Goal: Information Seeking & Learning: Learn about a topic

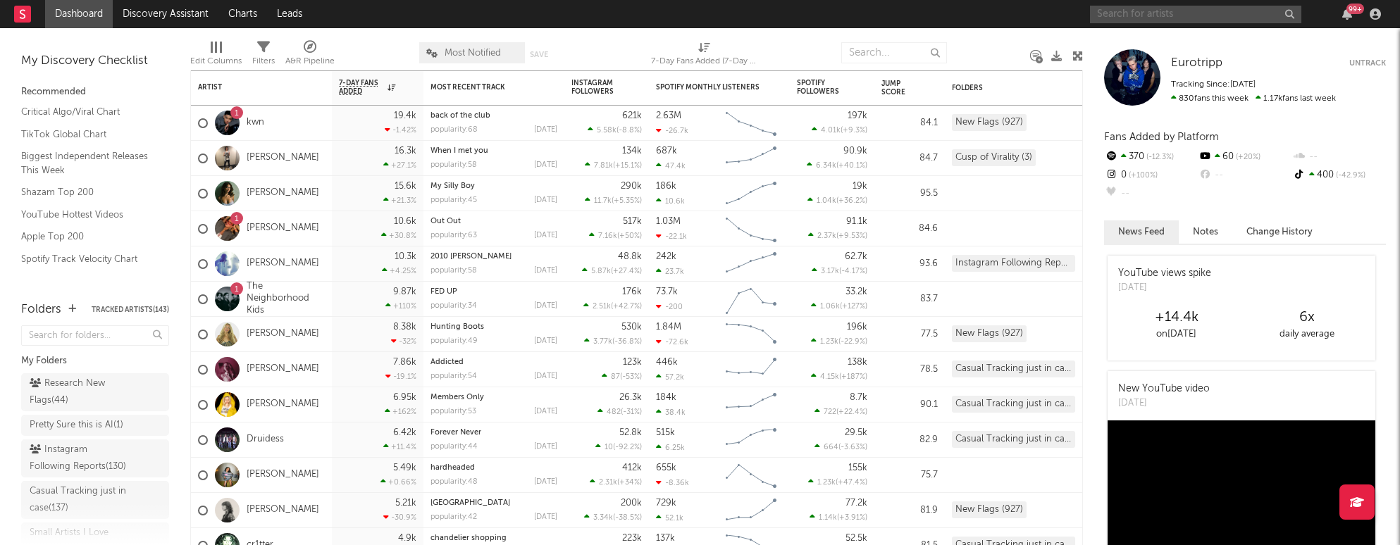
click at [858, 13] on input "text" at bounding box center [1195, 15] width 211 height 18
click at [255, 158] on link "[PERSON_NAME]" at bounding box center [283, 158] width 73 height 12
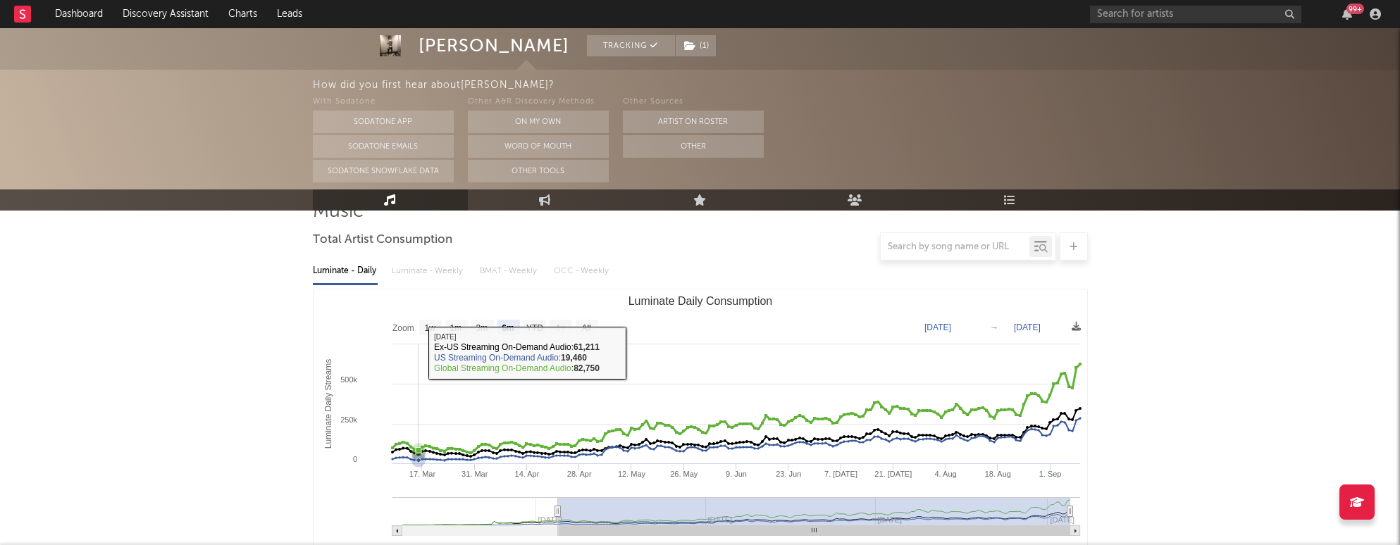
scroll to position [130, 0]
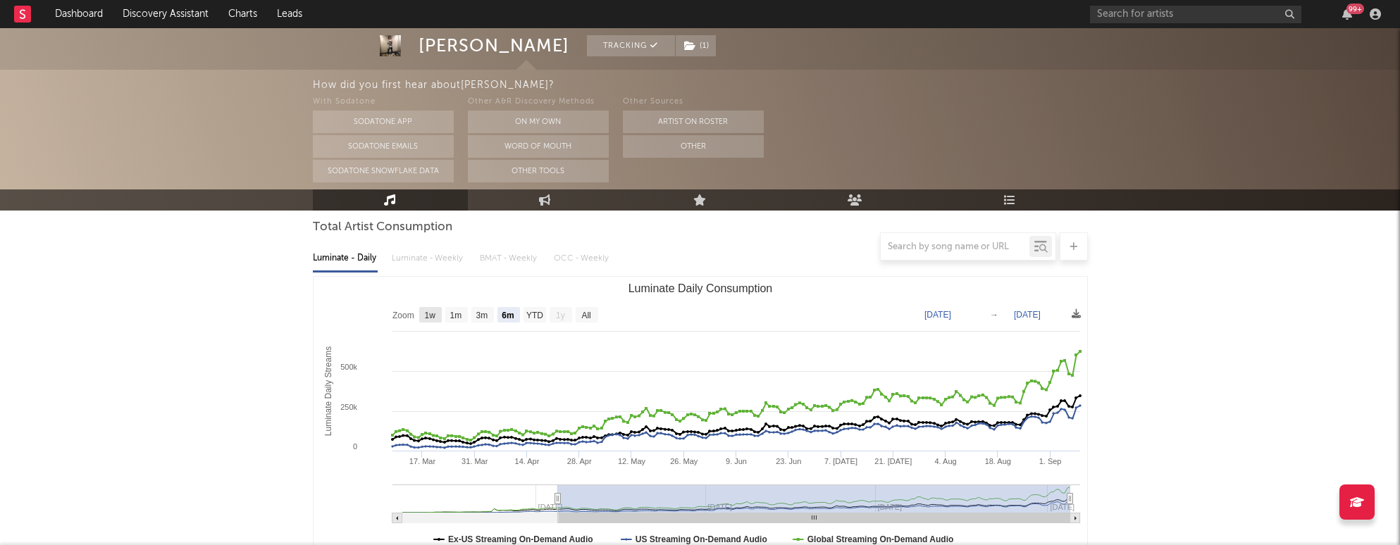
click at [426, 320] on rect "Luminate Daily Consumption" at bounding box center [430, 314] width 23 height 15
select select "1w"
type input "2025-09-03"
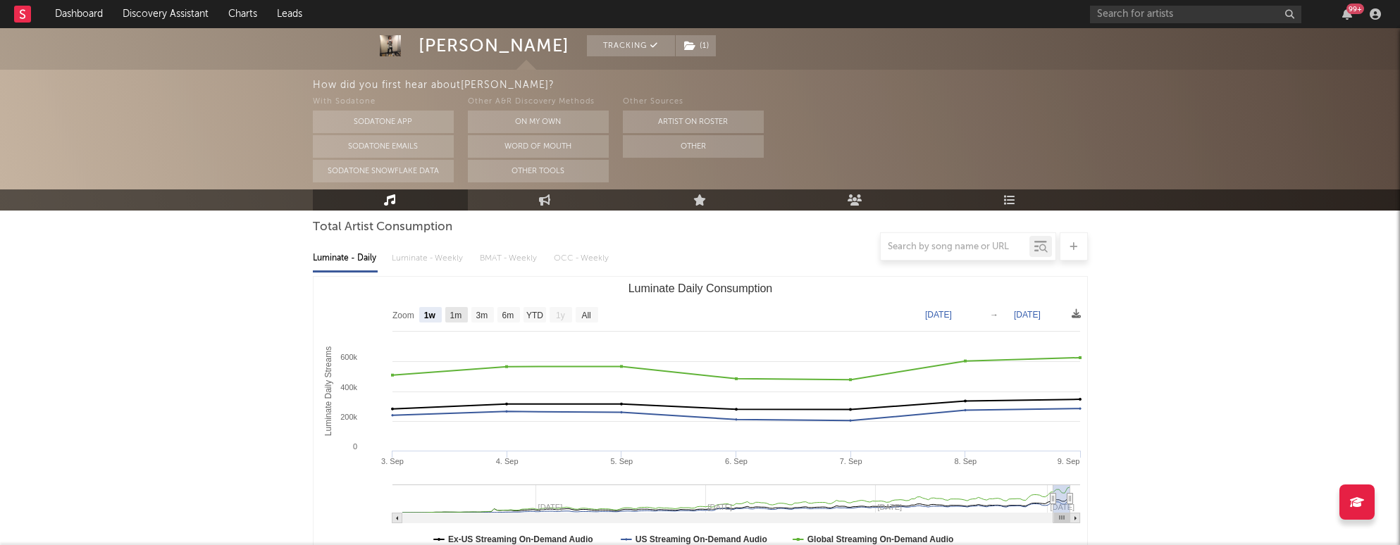
click at [454, 320] on text "1m" at bounding box center [455, 316] width 12 height 10
select select "1m"
type input "2025-08-09"
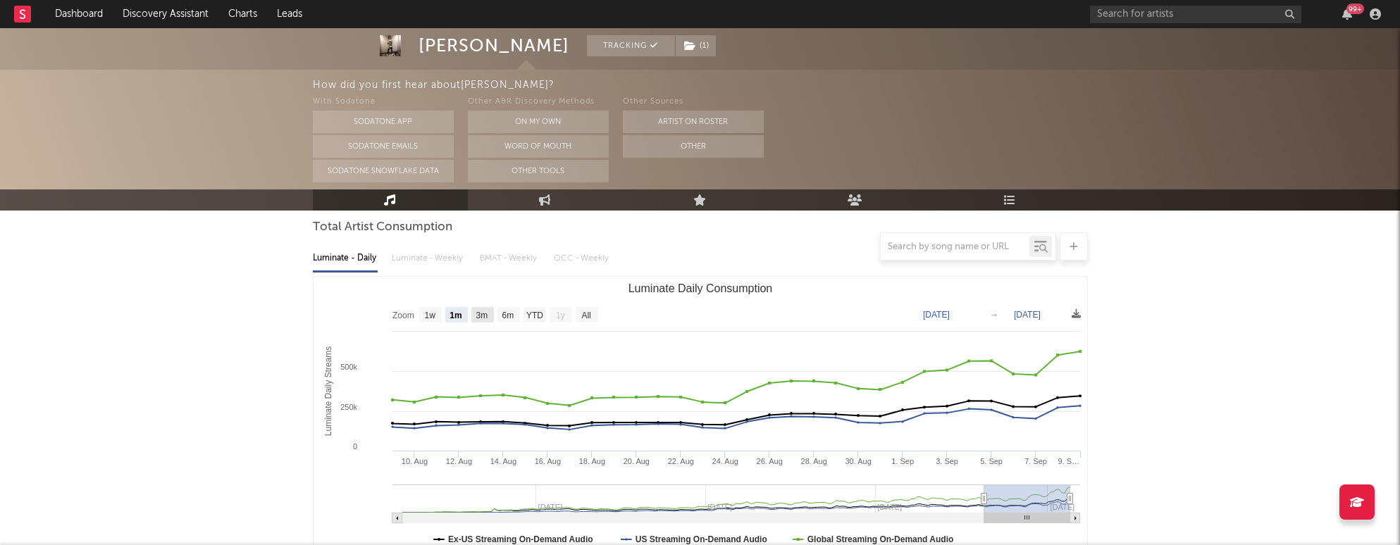
click at [485, 314] on text "3m" at bounding box center [481, 316] width 12 height 10
select select "3m"
type input "2025-06-09"
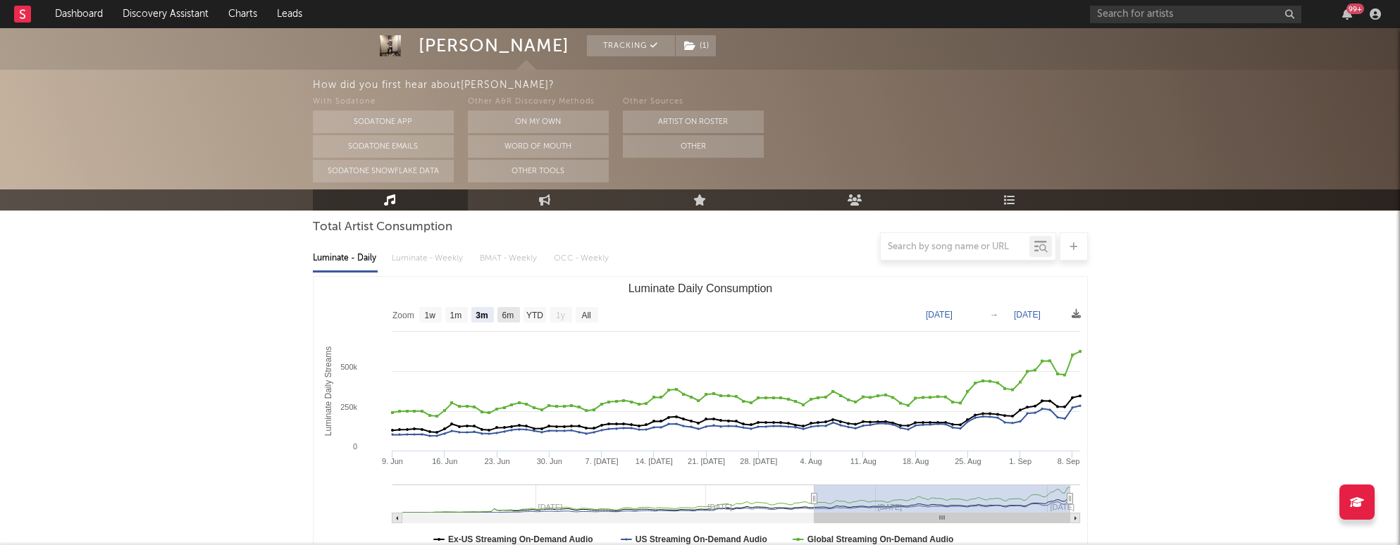
click at [504, 314] on text "6m" at bounding box center [508, 316] width 12 height 10
select select "6m"
type input "2025-03-09"
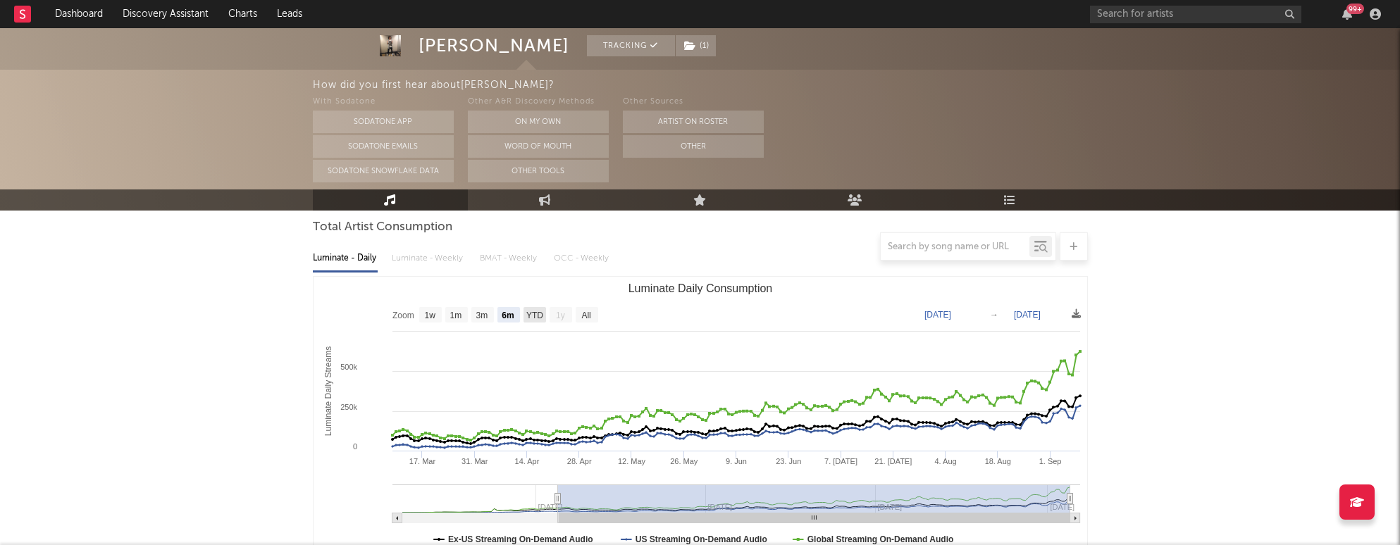
click at [537, 319] on text "YTD" at bounding box center [533, 316] width 17 height 10
select select "YTD"
type input "2025-01-12"
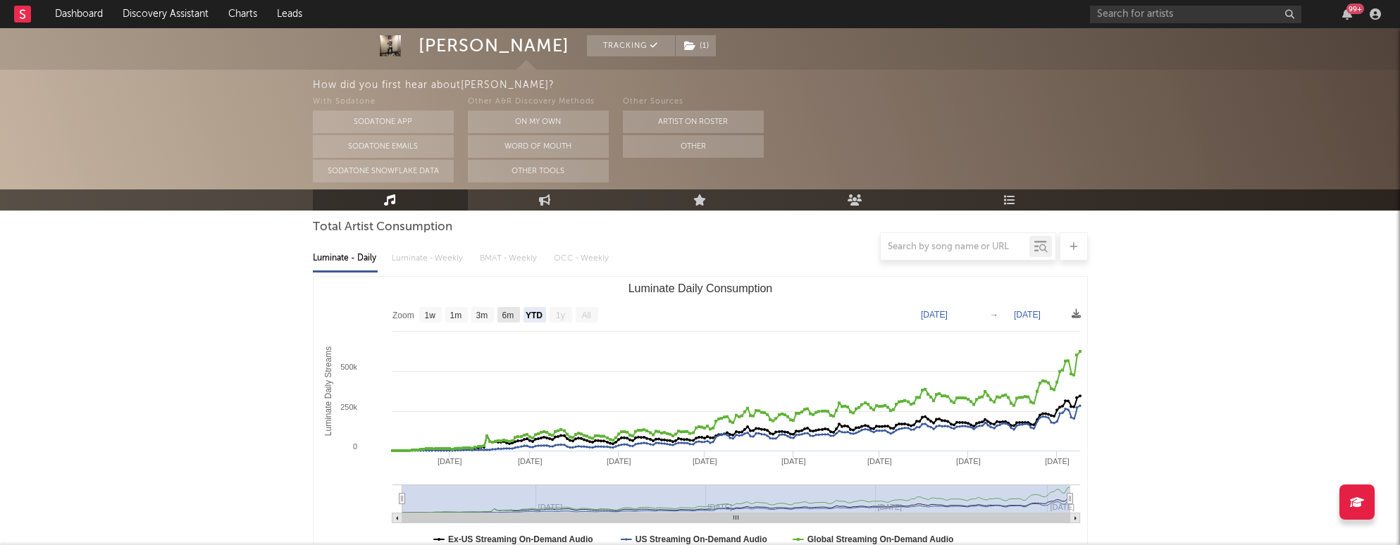
click at [507, 320] on rect "Luminate Daily Consumption" at bounding box center [508, 314] width 23 height 15
select select "6m"
type input "2025-03-09"
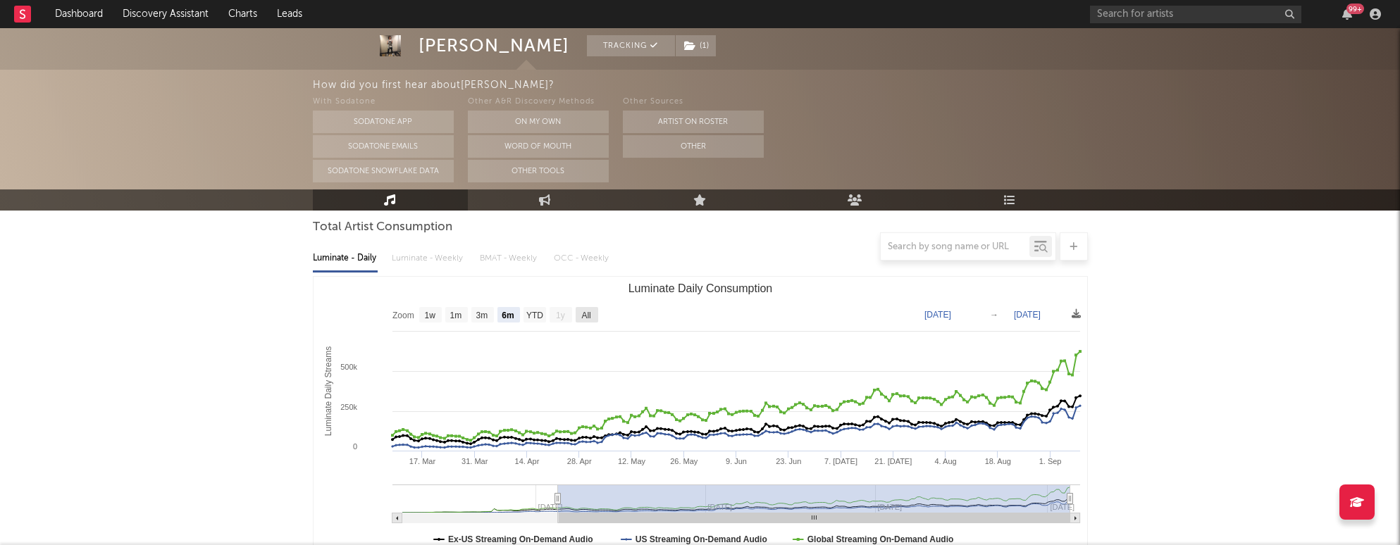
click at [583, 316] on text "All" at bounding box center [585, 316] width 9 height 10
select select "All"
type input "2025-01-12"
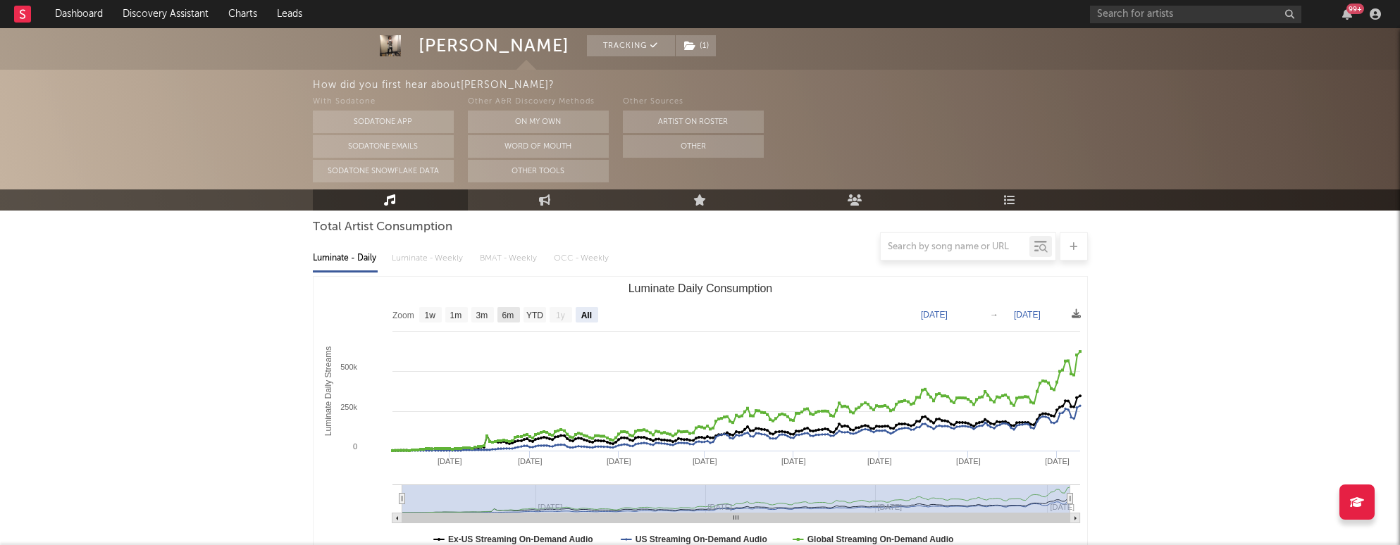
click at [514, 312] on text "6m" at bounding box center [508, 316] width 12 height 10
select select "6m"
type input "2025-03-09"
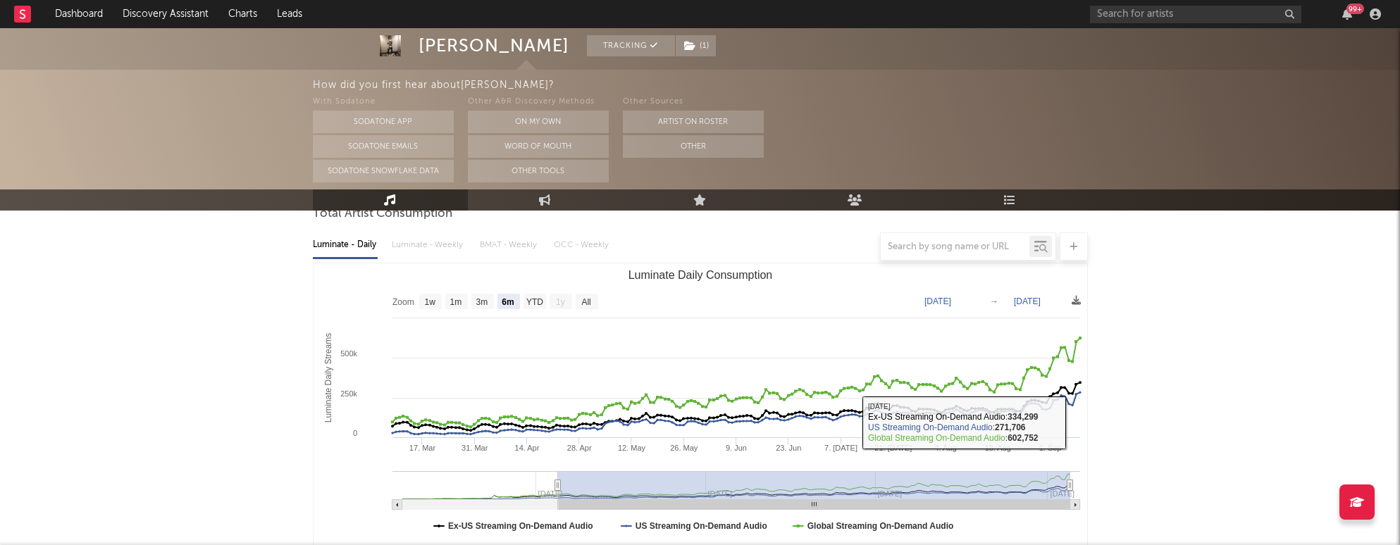
scroll to position [144, 0]
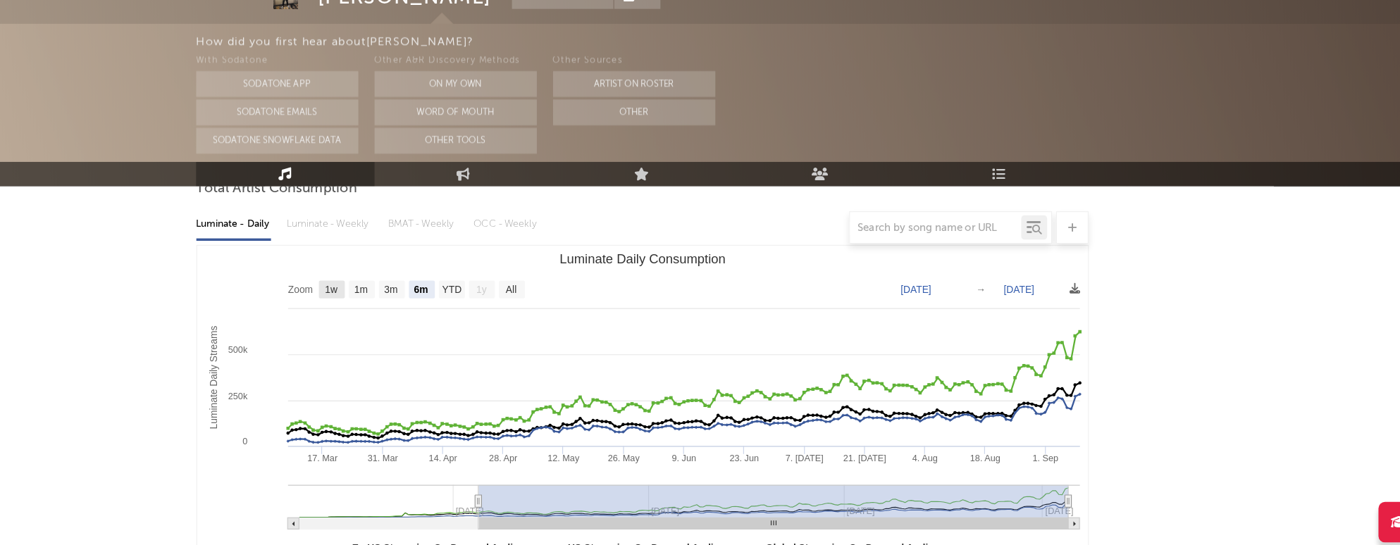
click at [437, 304] on rect "Luminate Daily Consumption" at bounding box center [430, 299] width 23 height 15
select select "1w"
type input "2025-09-03"
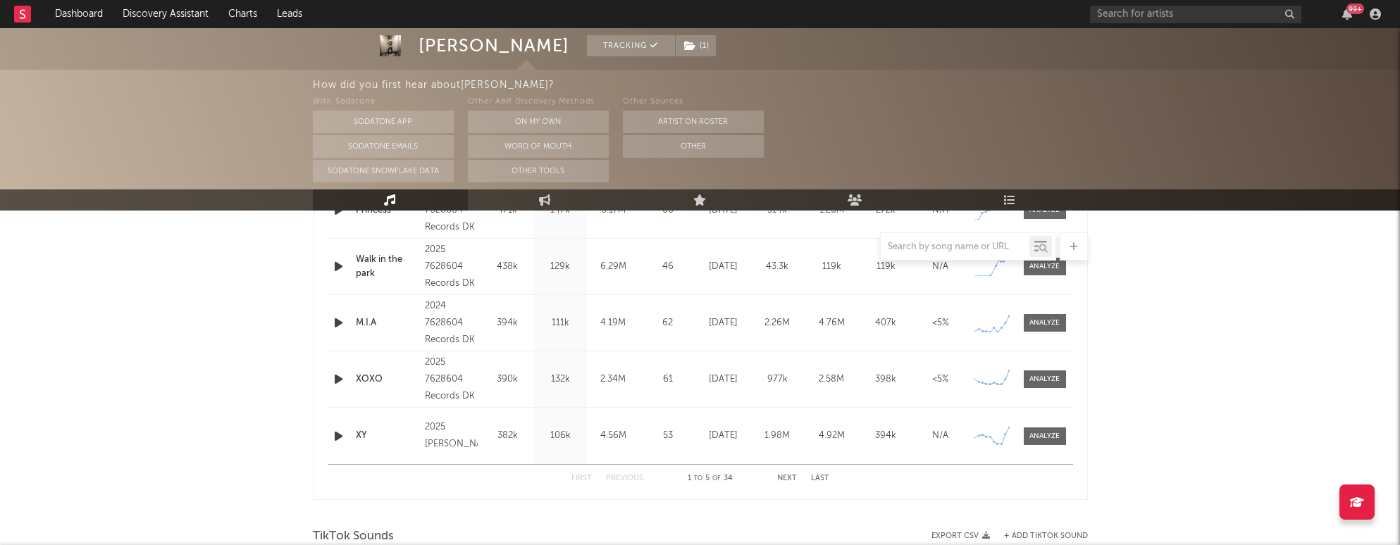
scroll to position [570, 0]
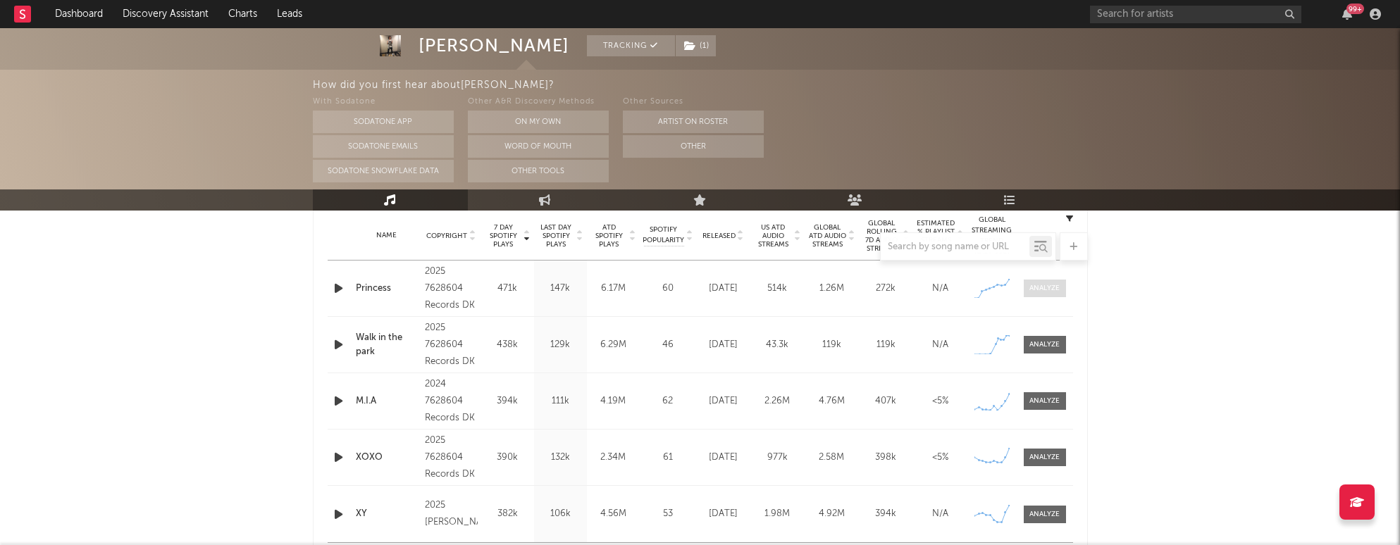
click at [858, 290] on div at bounding box center [1044, 288] width 30 height 11
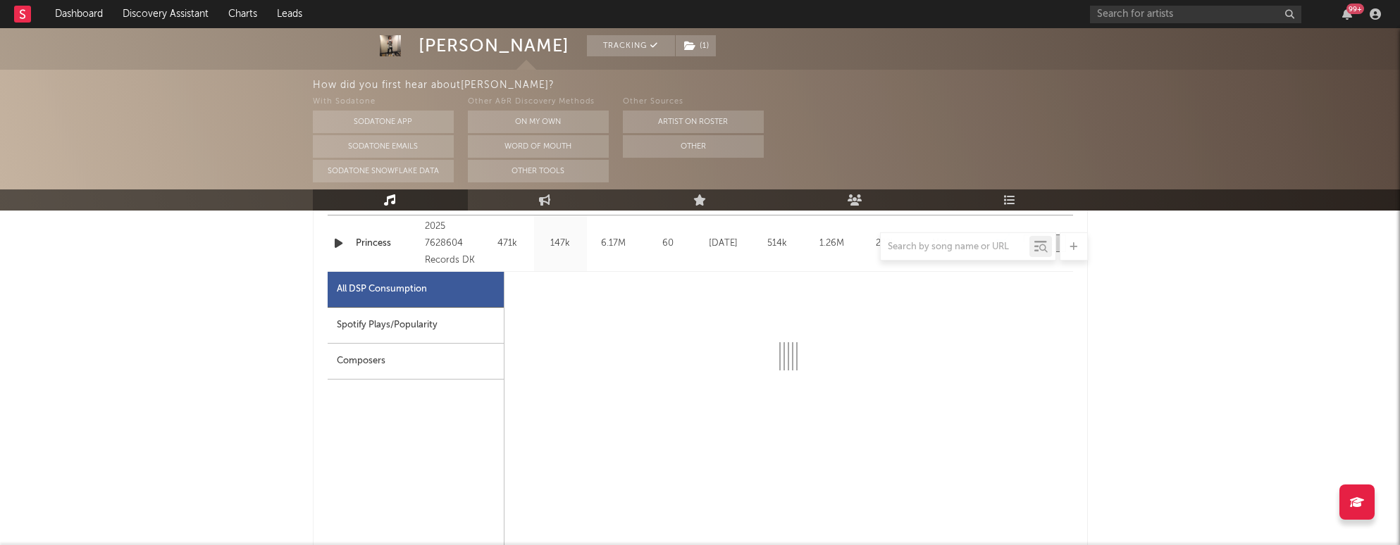
scroll to position [618, 0]
select select "1w"
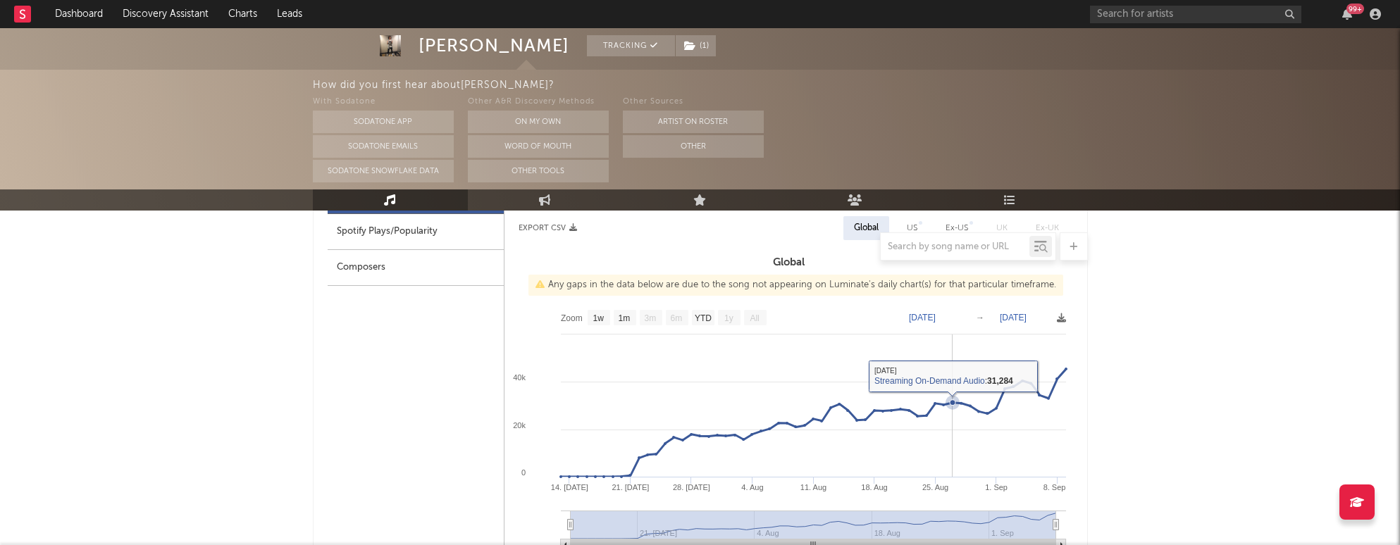
scroll to position [733, 0]
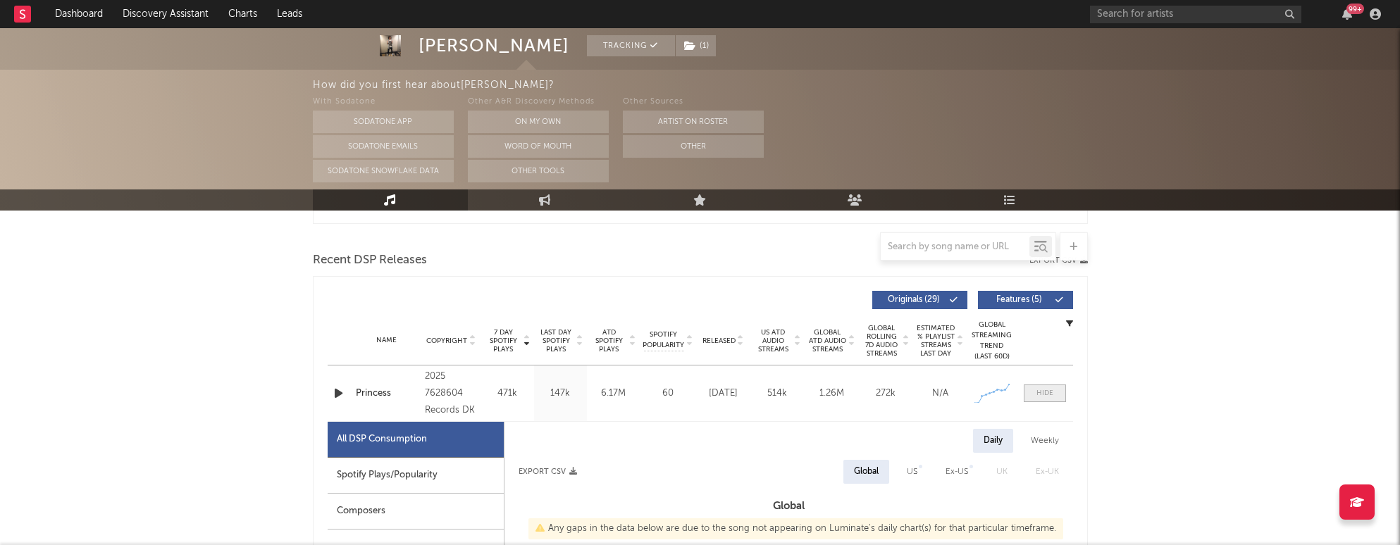
click at [858, 388] on div at bounding box center [1044, 393] width 17 height 11
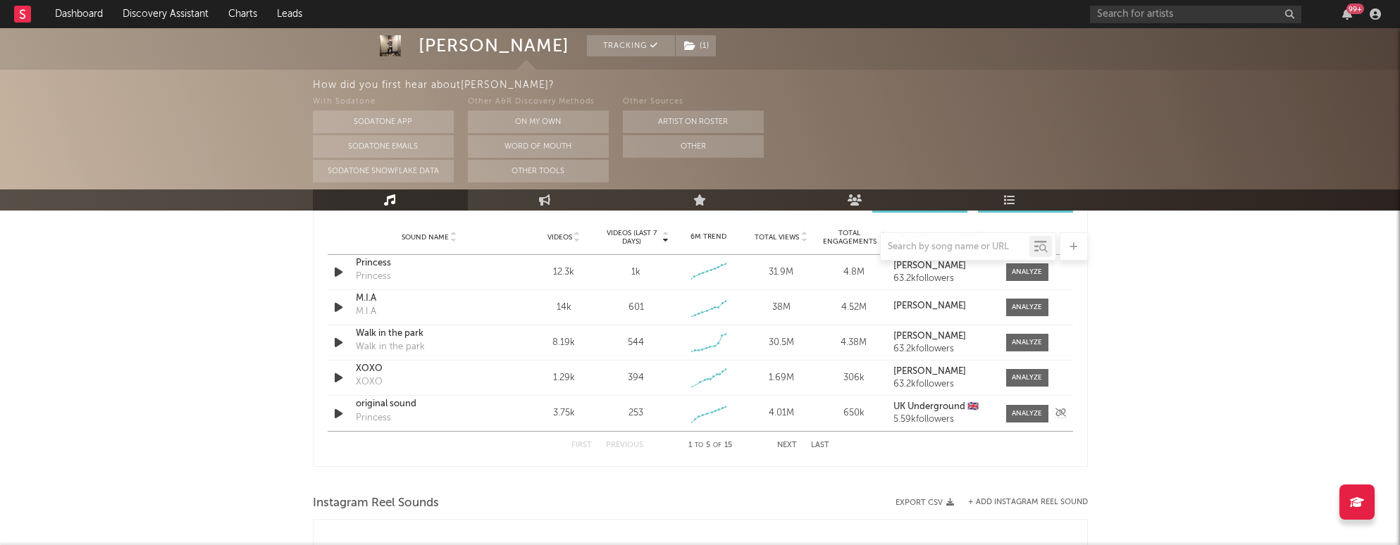
scroll to position [1021, 0]
click at [779, 452] on div "First Previous 1 to 5 of 15 Next Last" at bounding box center [700, 444] width 258 height 27
click at [785, 445] on button "Next" at bounding box center [787, 445] width 20 height 8
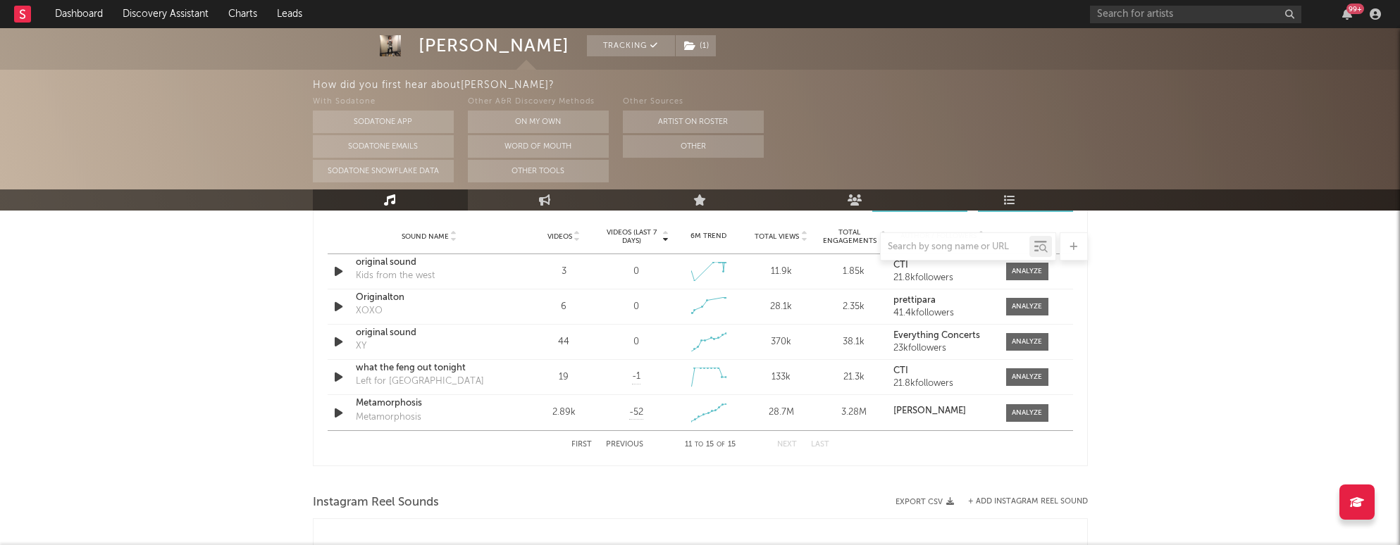
click at [785, 445] on button "Next" at bounding box center [787, 445] width 20 height 8
click at [573, 444] on button "First" at bounding box center [581, 445] width 20 height 8
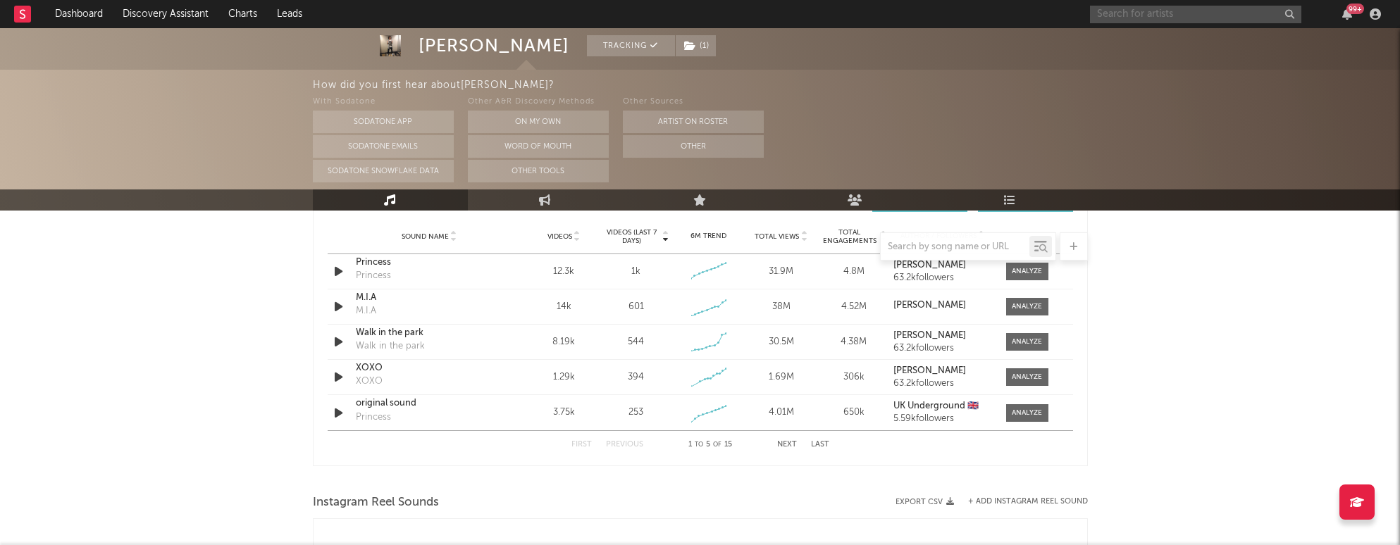
click at [858, 19] on input "text" at bounding box center [1195, 15] width 211 height 18
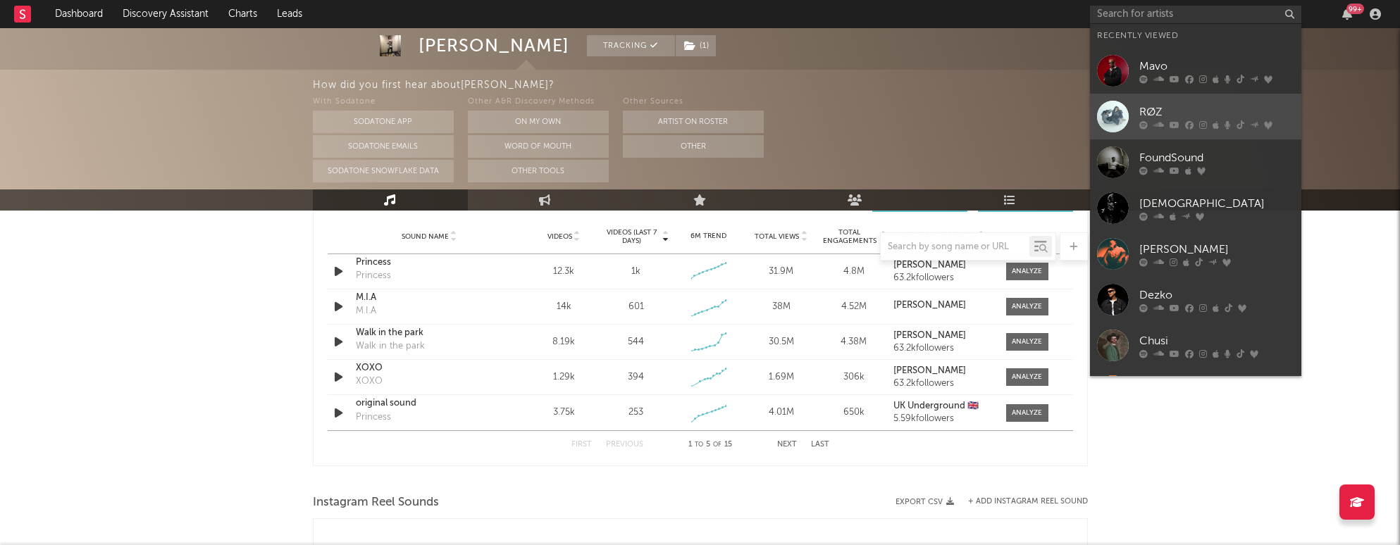
click at [858, 119] on div "RØZ" at bounding box center [1216, 112] width 155 height 17
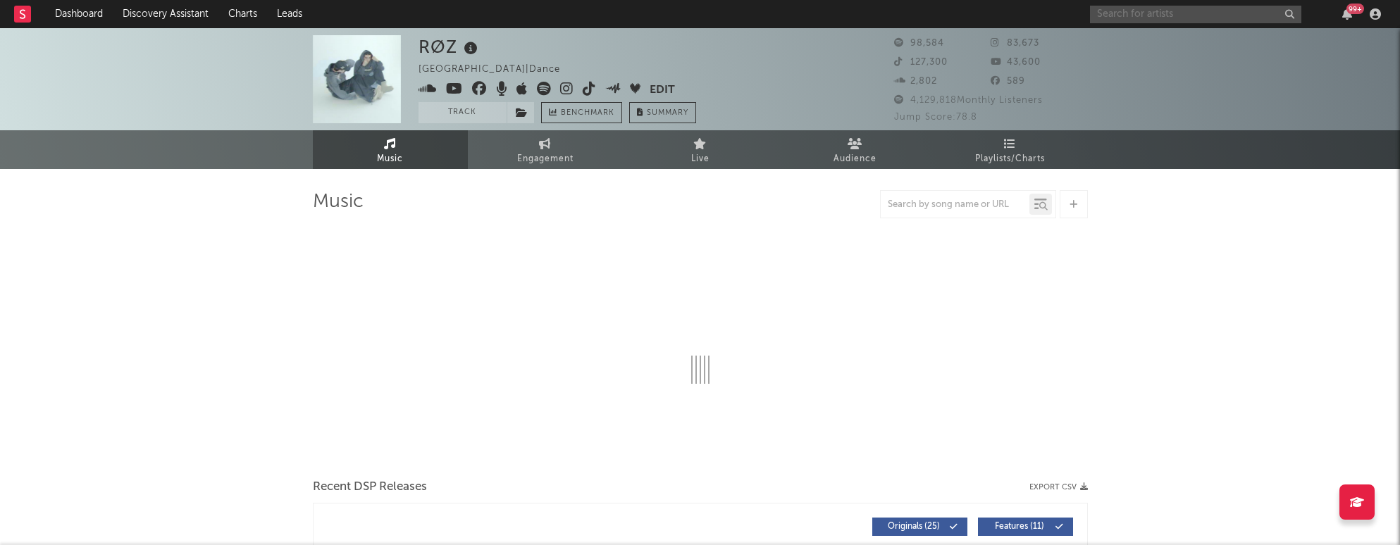
click at [858, 9] on input "text" at bounding box center [1195, 15] width 211 height 18
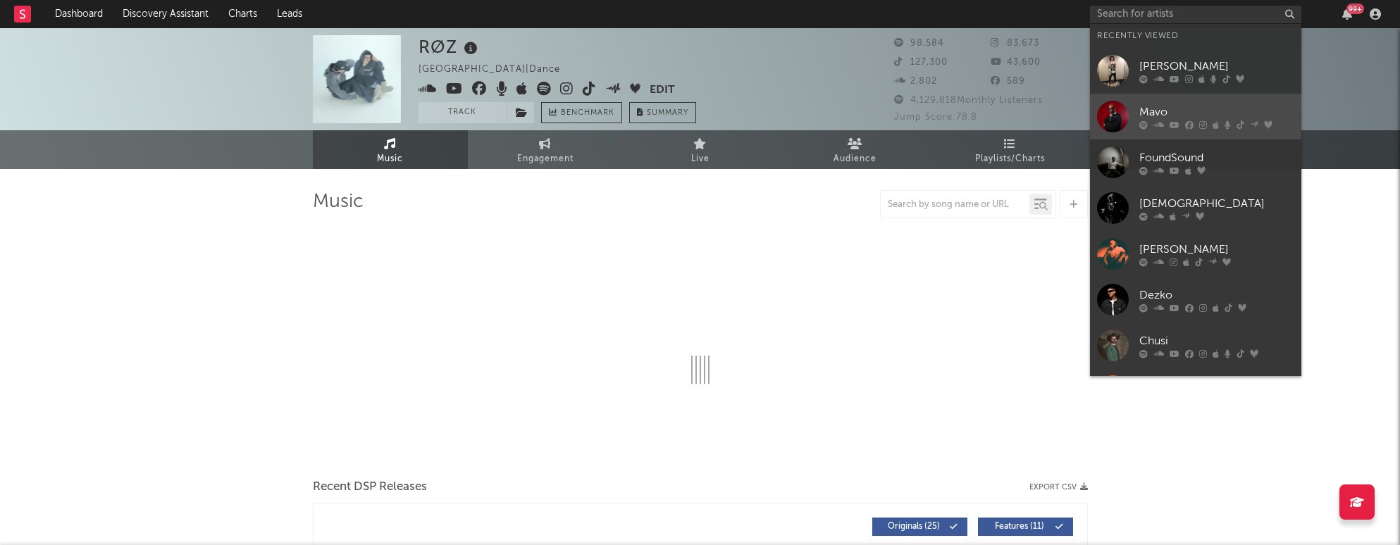
click at [858, 119] on div "Mavo" at bounding box center [1216, 112] width 155 height 17
select select "6m"
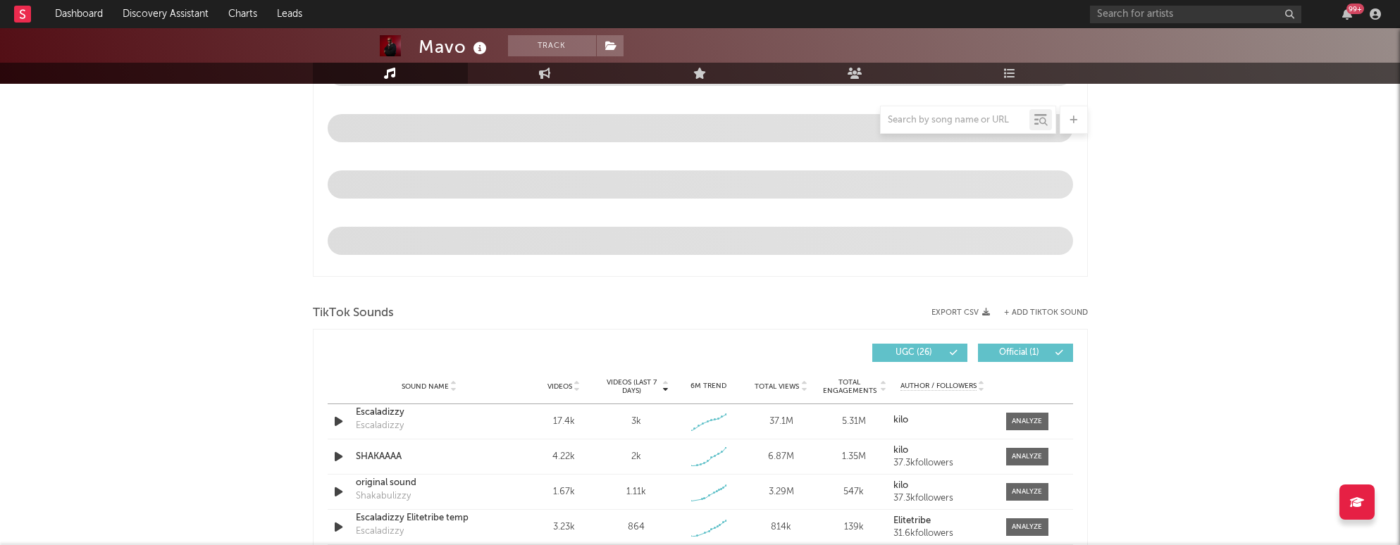
select select "1w"
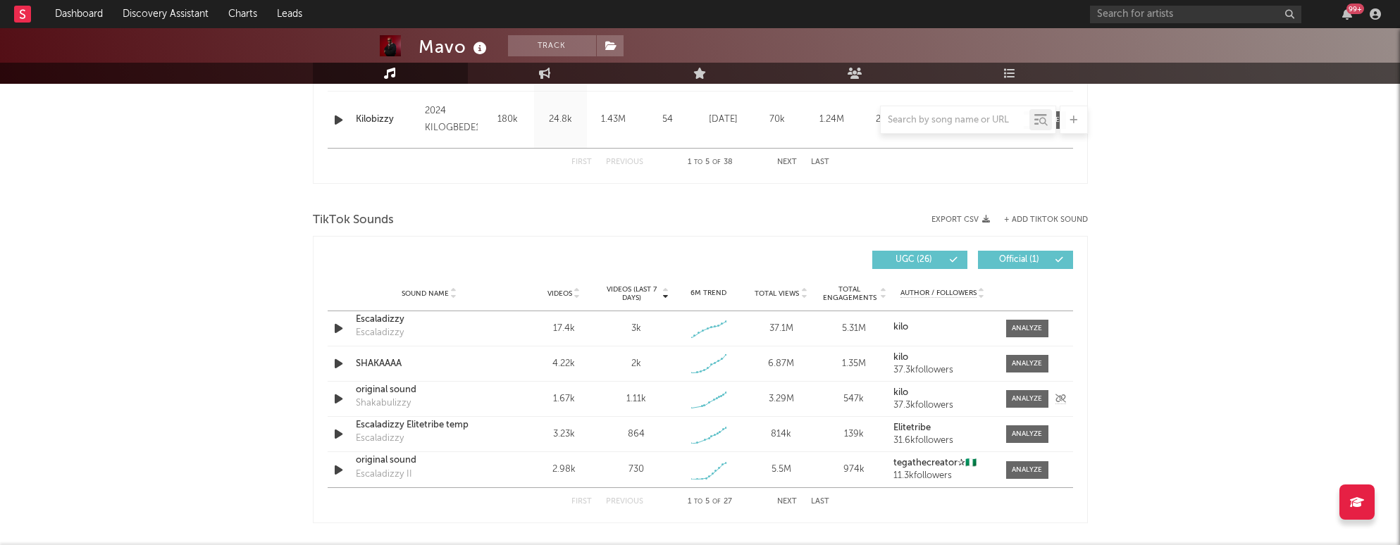
scroll to position [900, 0]
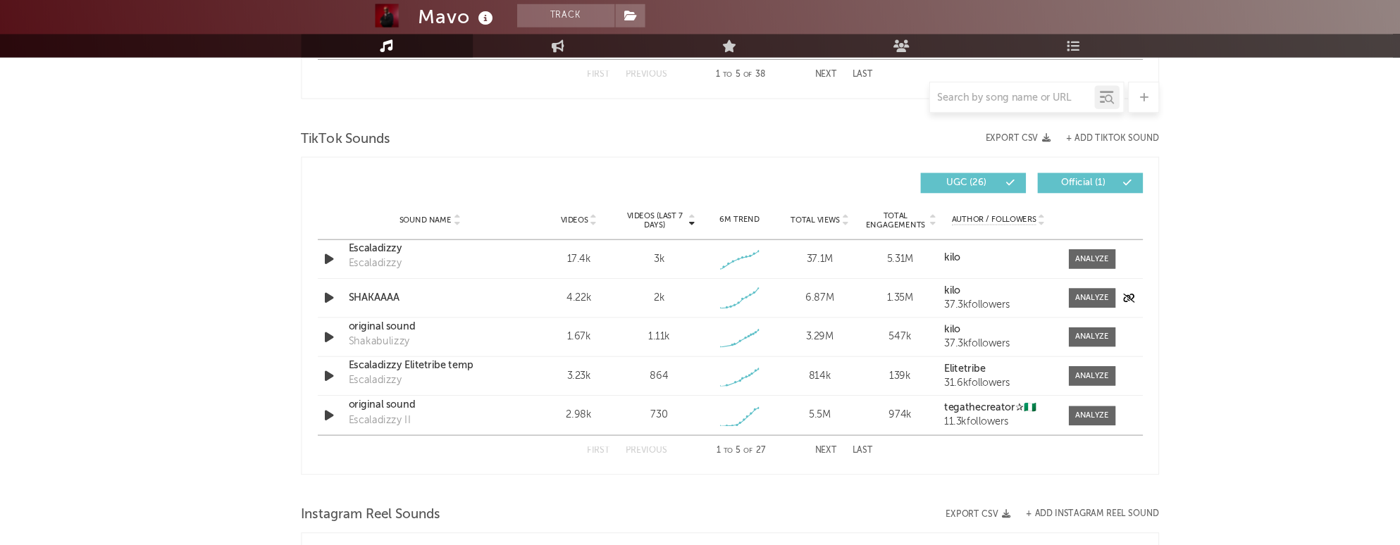
click at [335, 300] on icon "button" at bounding box center [338, 301] width 15 height 18
click at [341, 337] on icon "button" at bounding box center [338, 337] width 15 height 18
click at [344, 332] on icon "button" at bounding box center [337, 337] width 13 height 18
click at [858, 307] on span at bounding box center [1027, 301] width 42 height 18
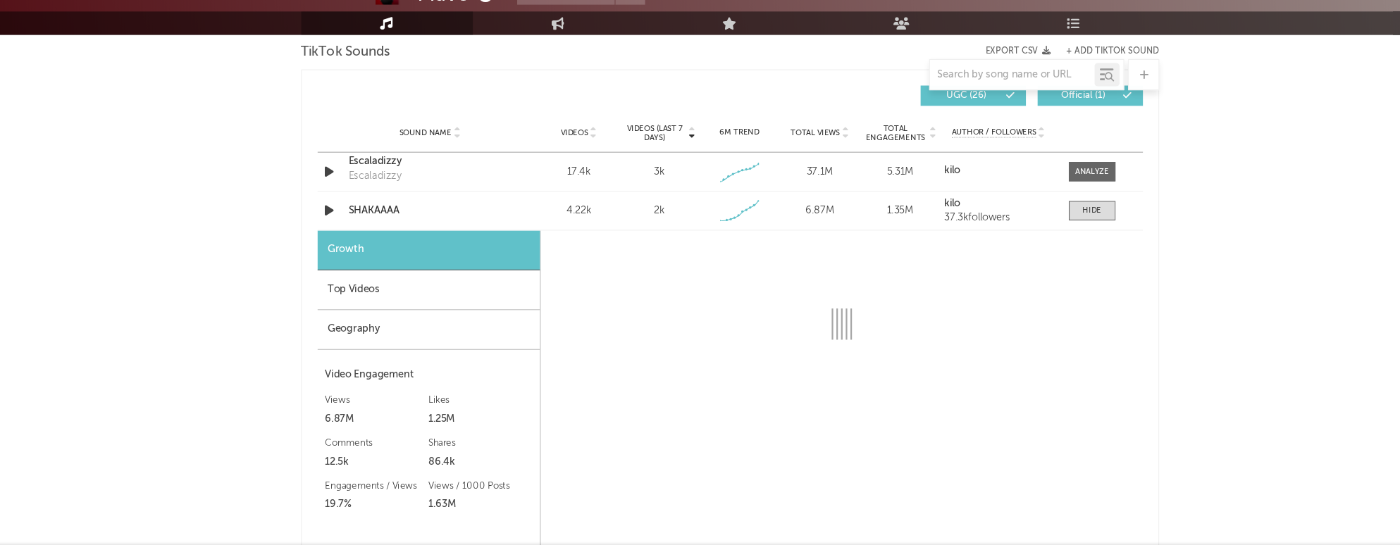
select select "1w"
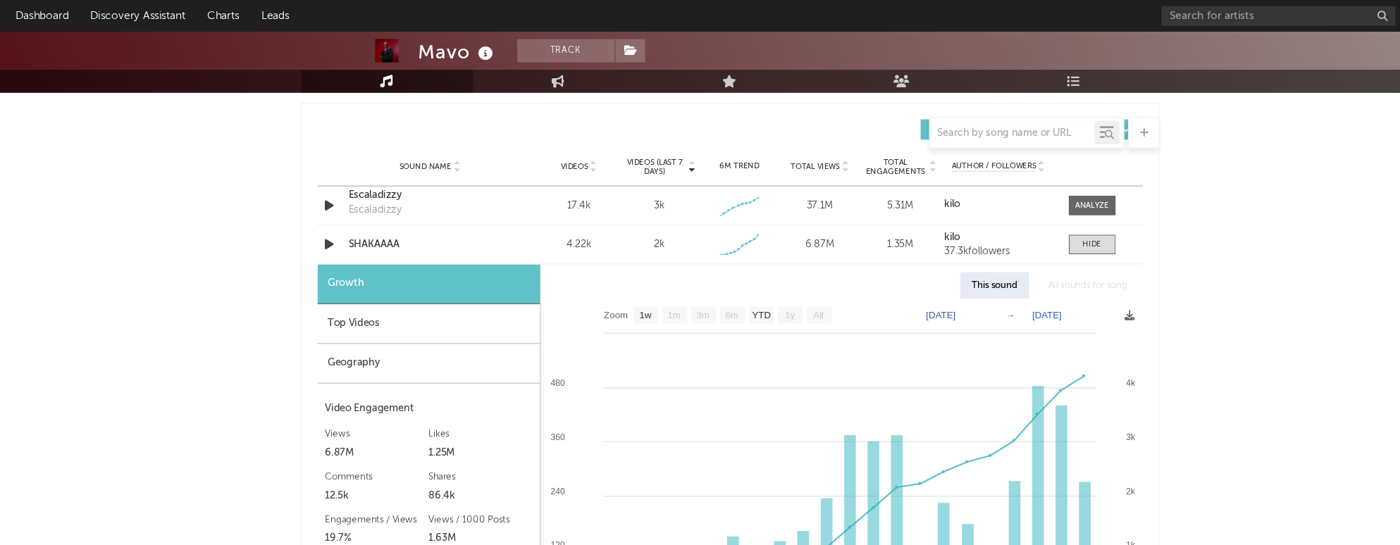
scroll to position [951, 0]
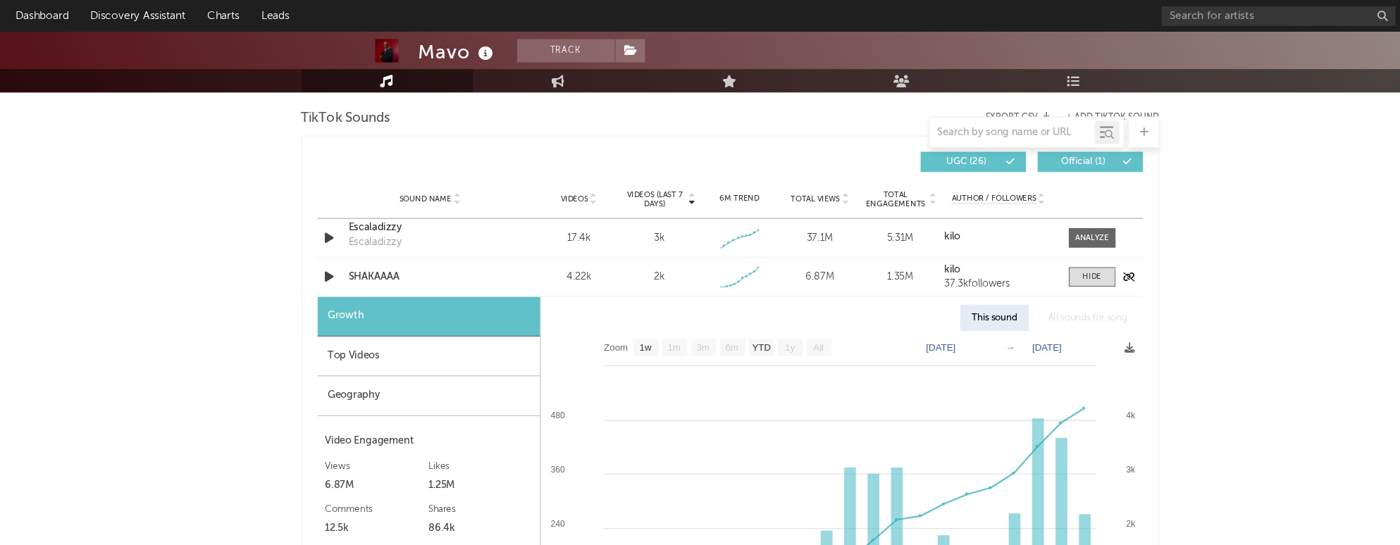
click at [858, 247] on div at bounding box center [1023, 251] width 49 height 18
click at [858, 247] on span at bounding box center [1027, 251] width 42 height 18
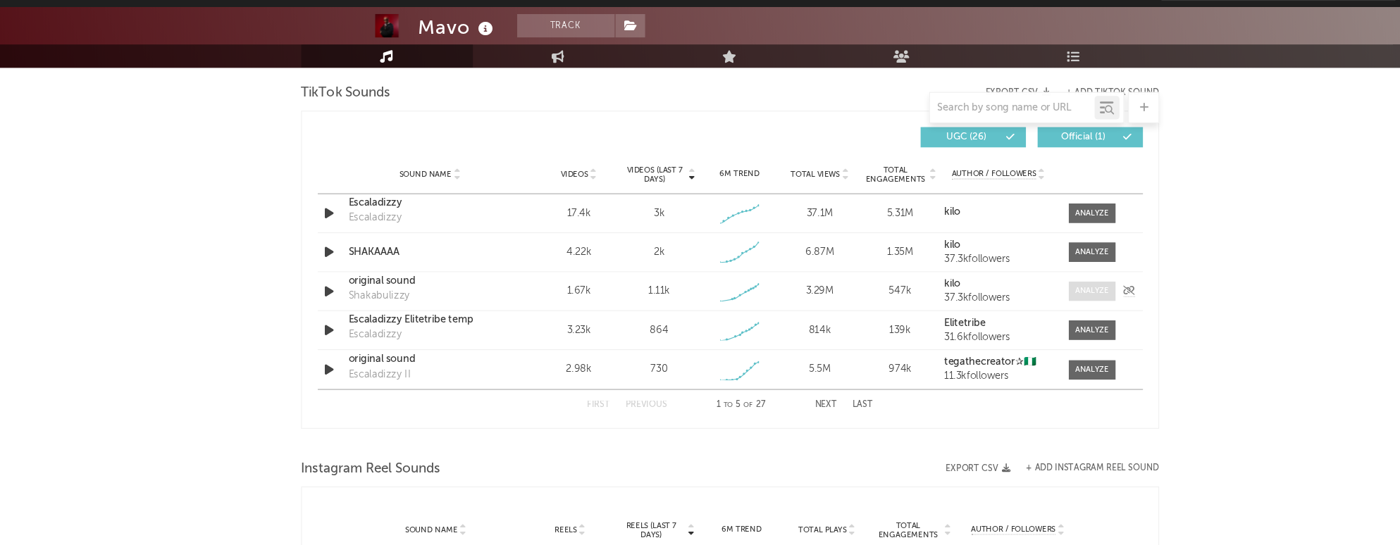
click at [858, 293] on span at bounding box center [1027, 286] width 42 height 18
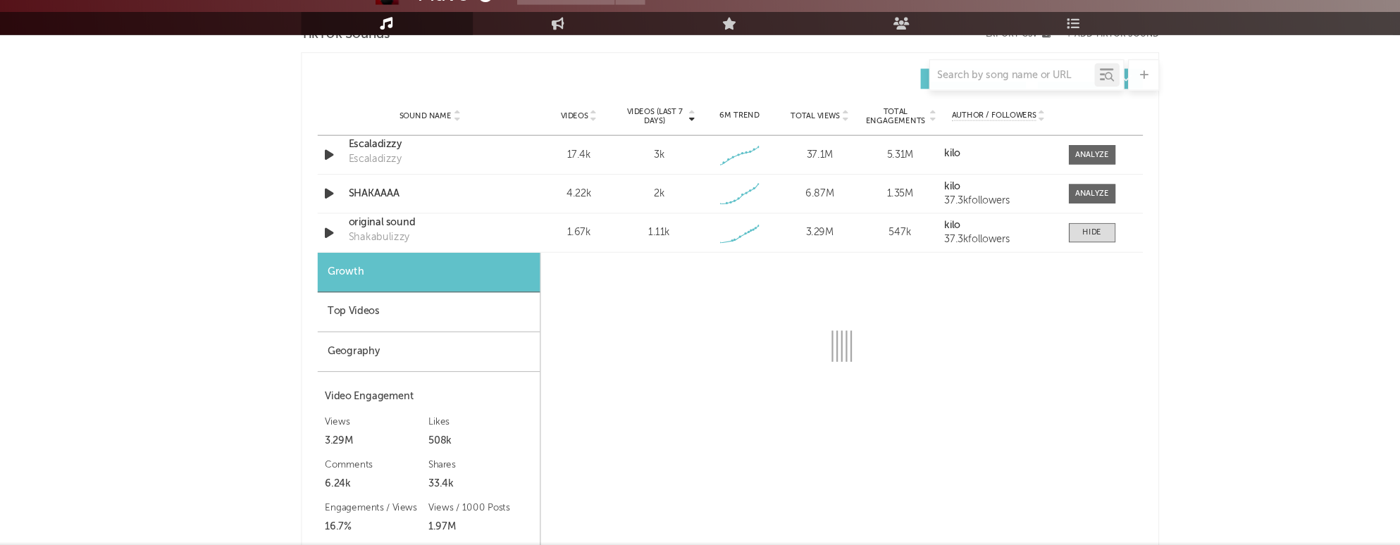
select select "1w"
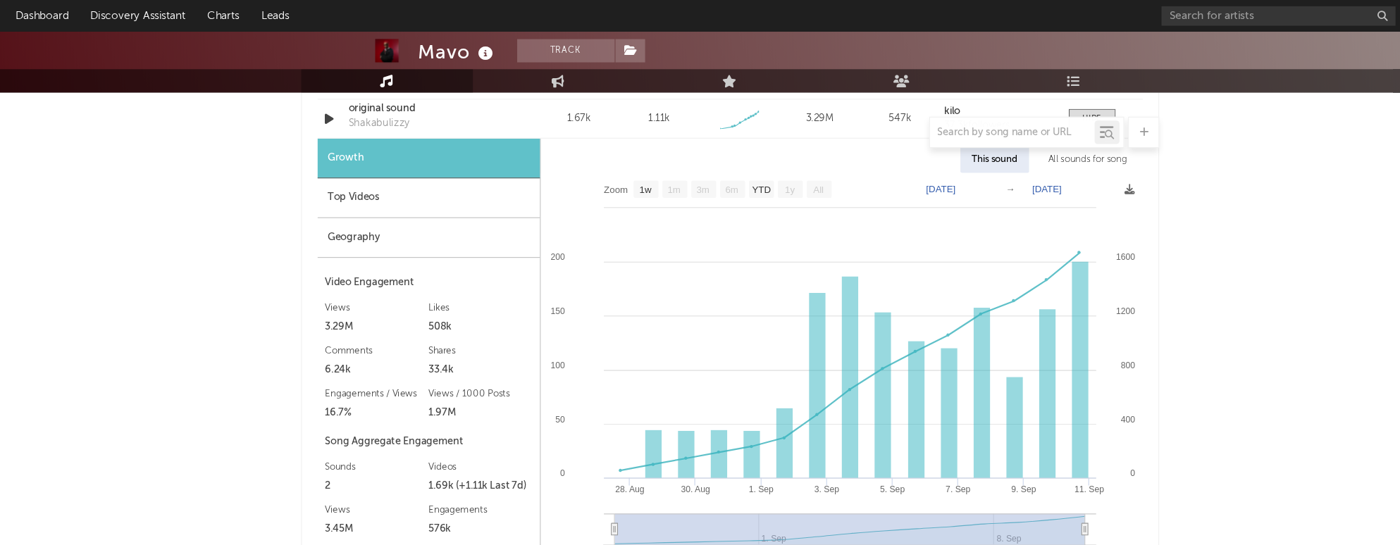
scroll to position [1126, 0]
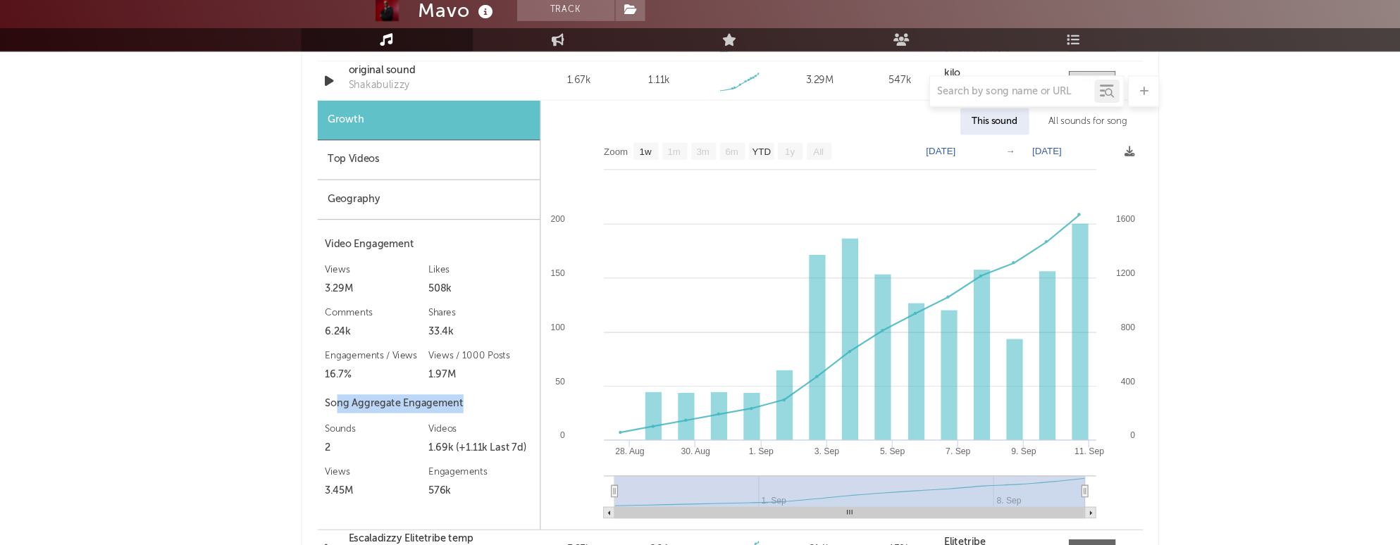
drag, startPoint x: 343, startPoint y: 402, endPoint x: 476, endPoint y: 404, distance: 133.1
click at [476, 404] on div "Song Aggregate Engagement" at bounding box center [428, 402] width 187 height 17
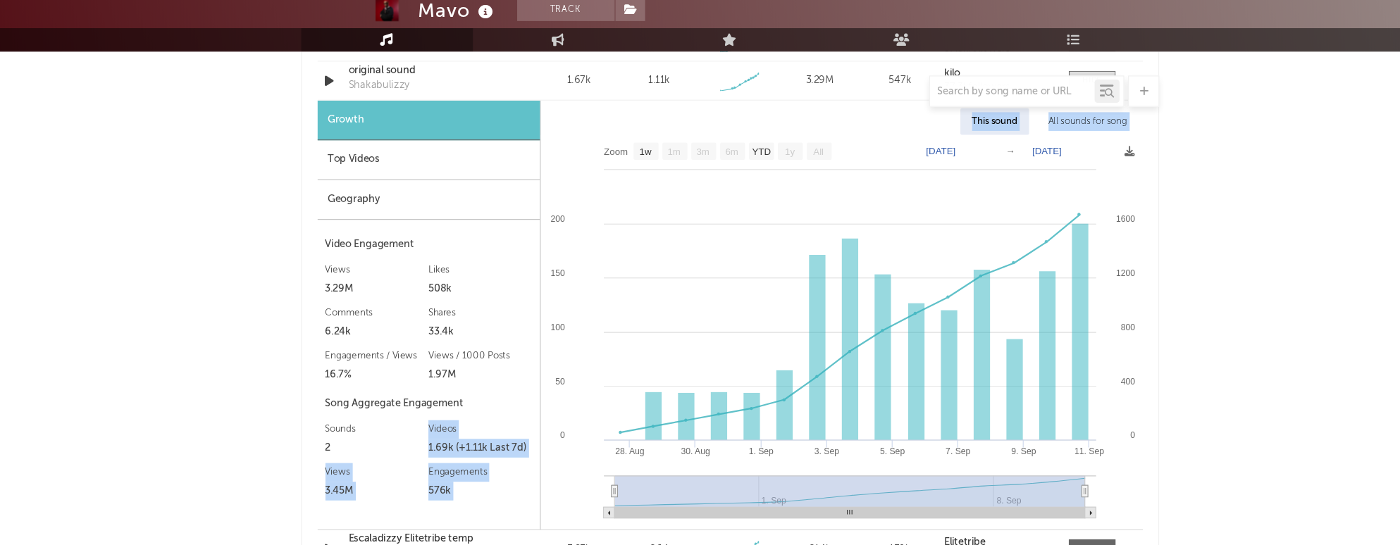
drag, startPoint x: 425, startPoint y: 451, endPoint x: 531, endPoint y: 451, distance: 106.4
click at [531, 451] on div "Growth Top Videos Geography Video Engagement Views 3.29M Likes 508k Likes 508k …" at bounding box center [700, 321] width 745 height 387
click at [539, 424] on rect at bounding box center [801, 337] width 544 height 356
click at [490, 423] on div "Videos" at bounding box center [475, 425] width 94 height 17
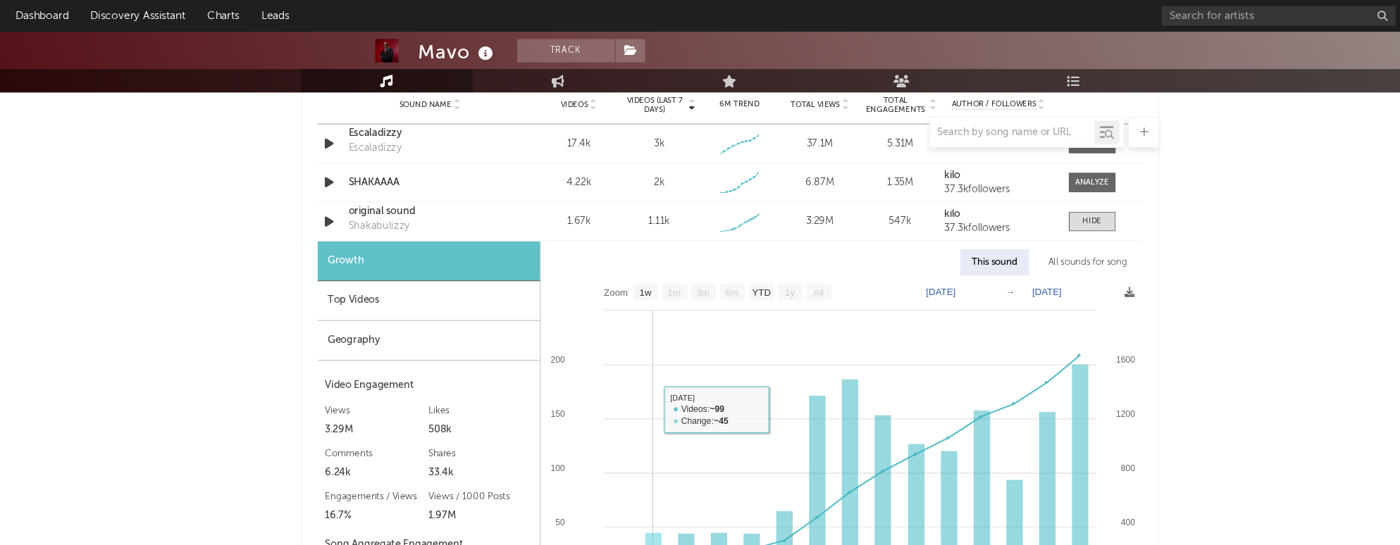
scroll to position [1021, 0]
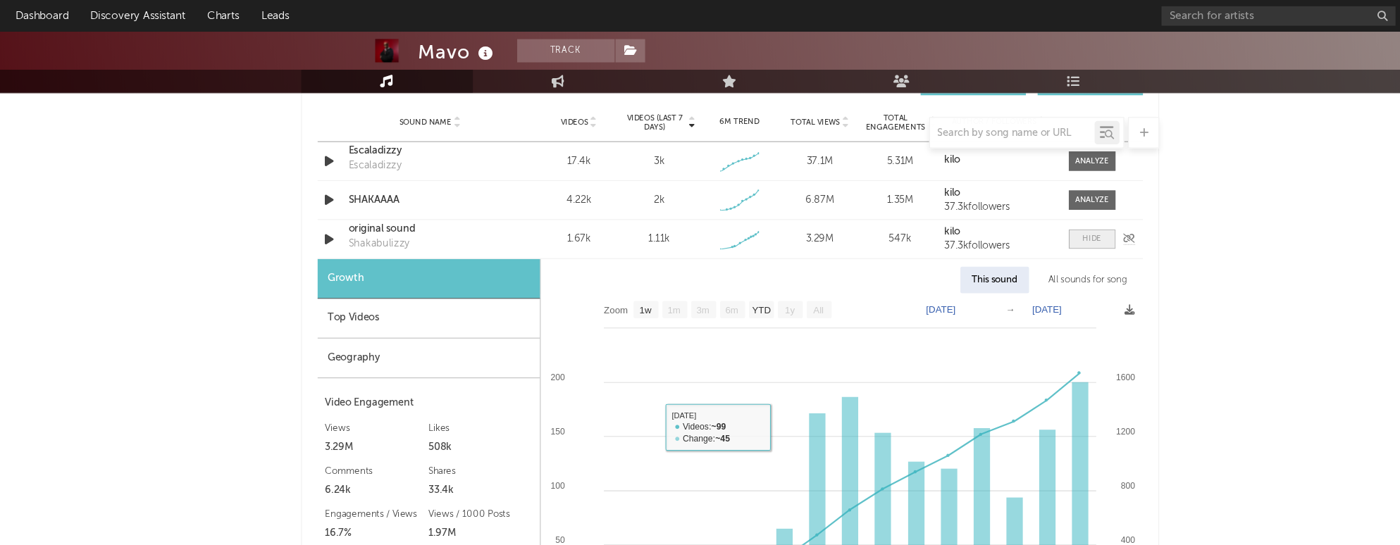
click at [858, 214] on div at bounding box center [1027, 216] width 17 height 11
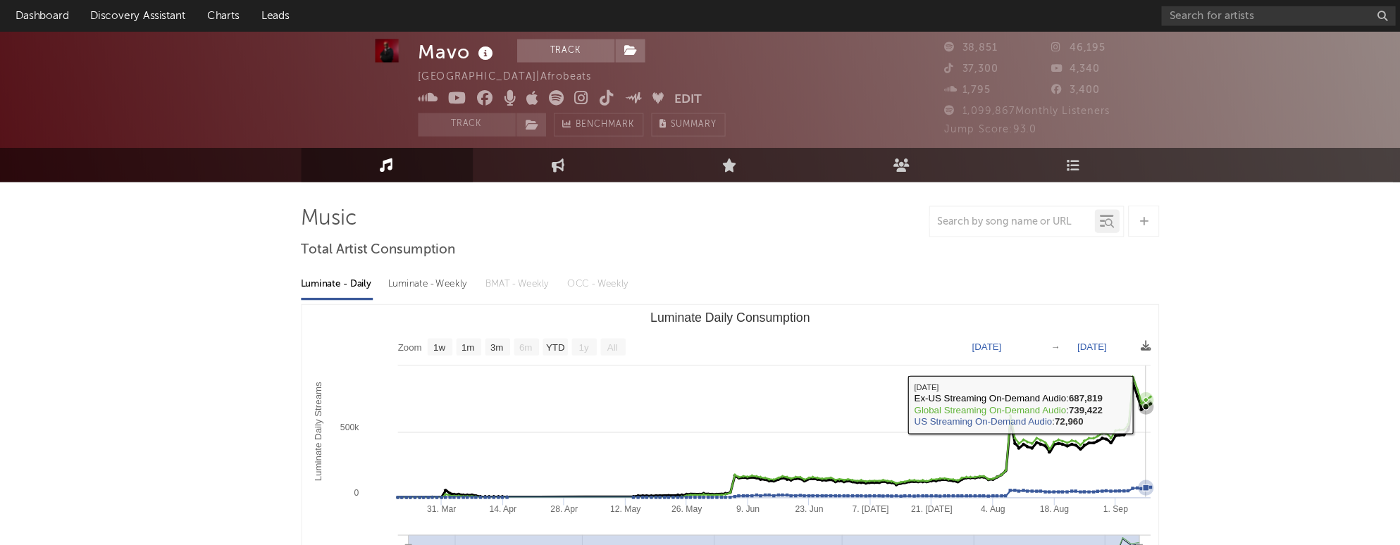
scroll to position [0, 0]
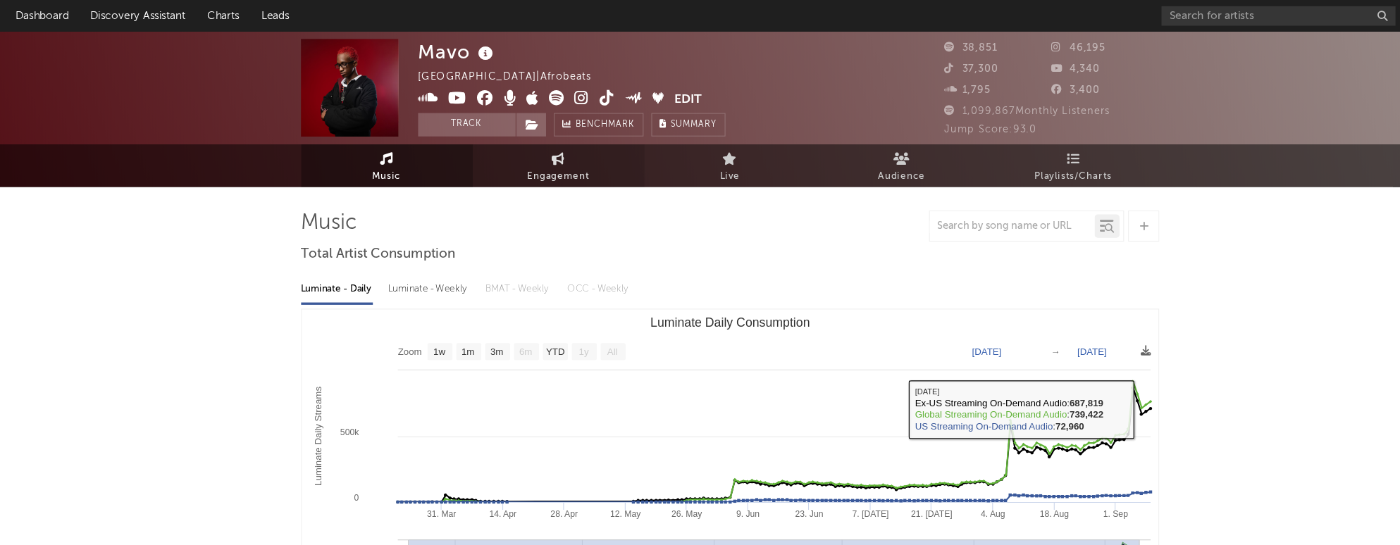
click at [568, 168] on link "Engagement" at bounding box center [545, 149] width 155 height 39
select select "1w"
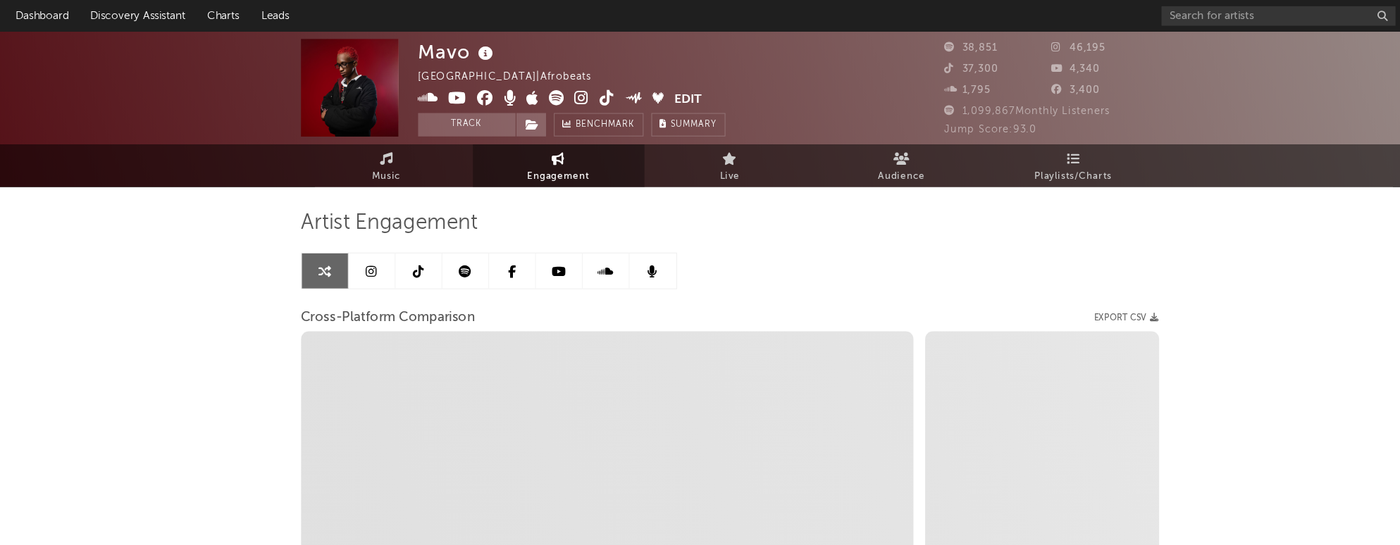
select select "1m"
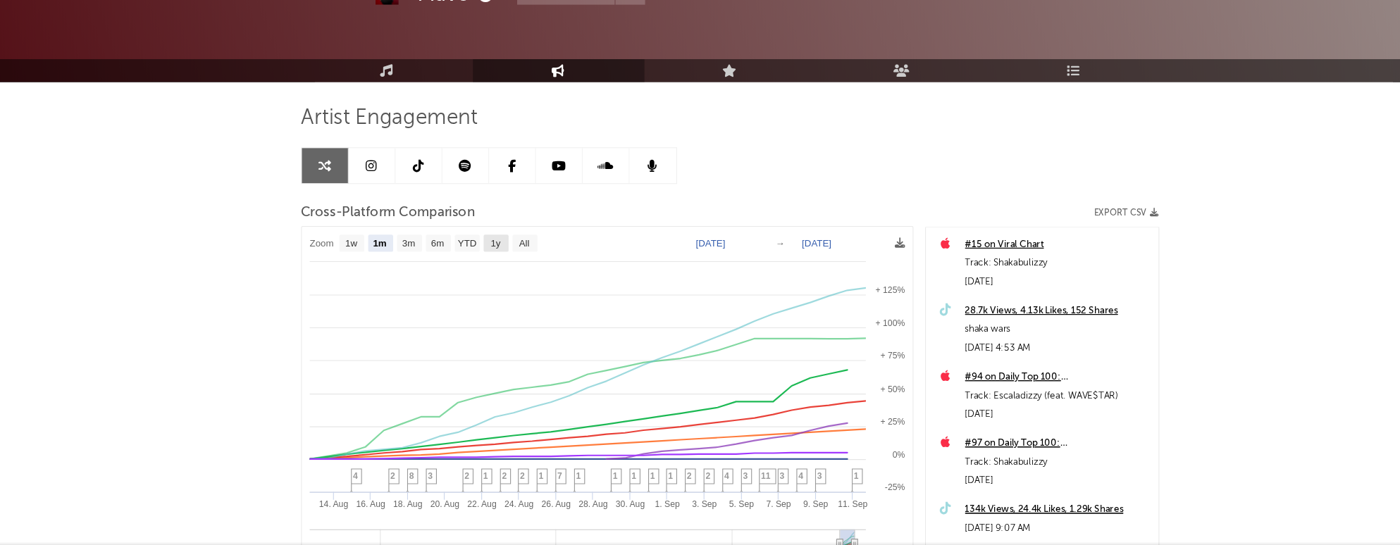
scroll to position [61, 0]
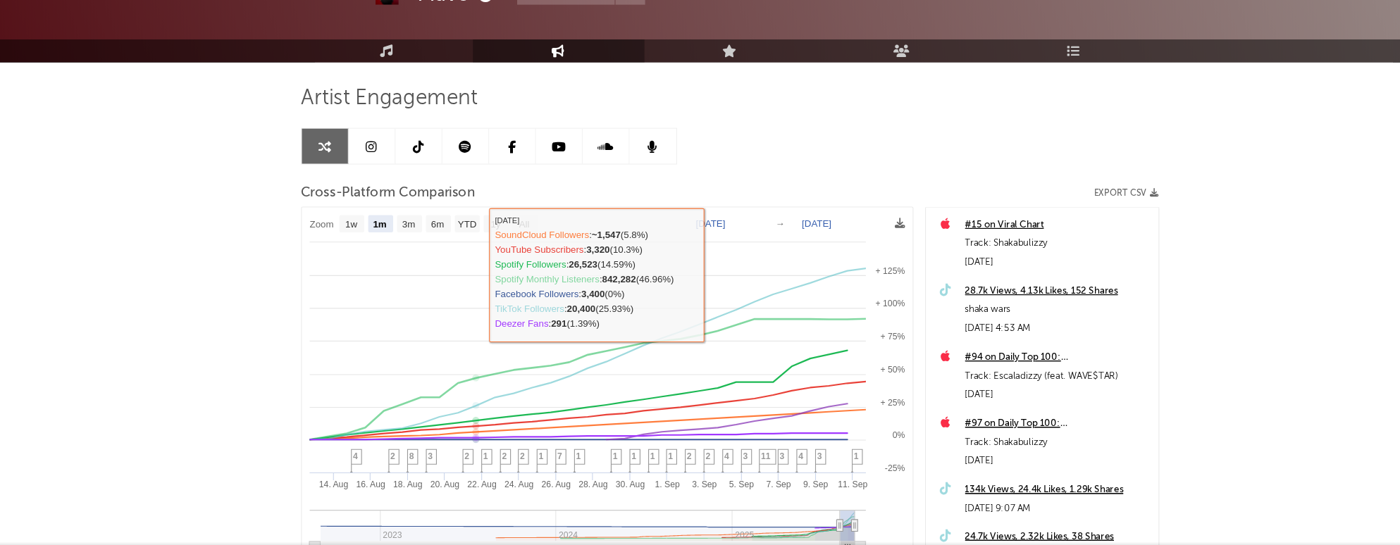
click at [373, 179] on icon at bounding box center [376, 184] width 10 height 11
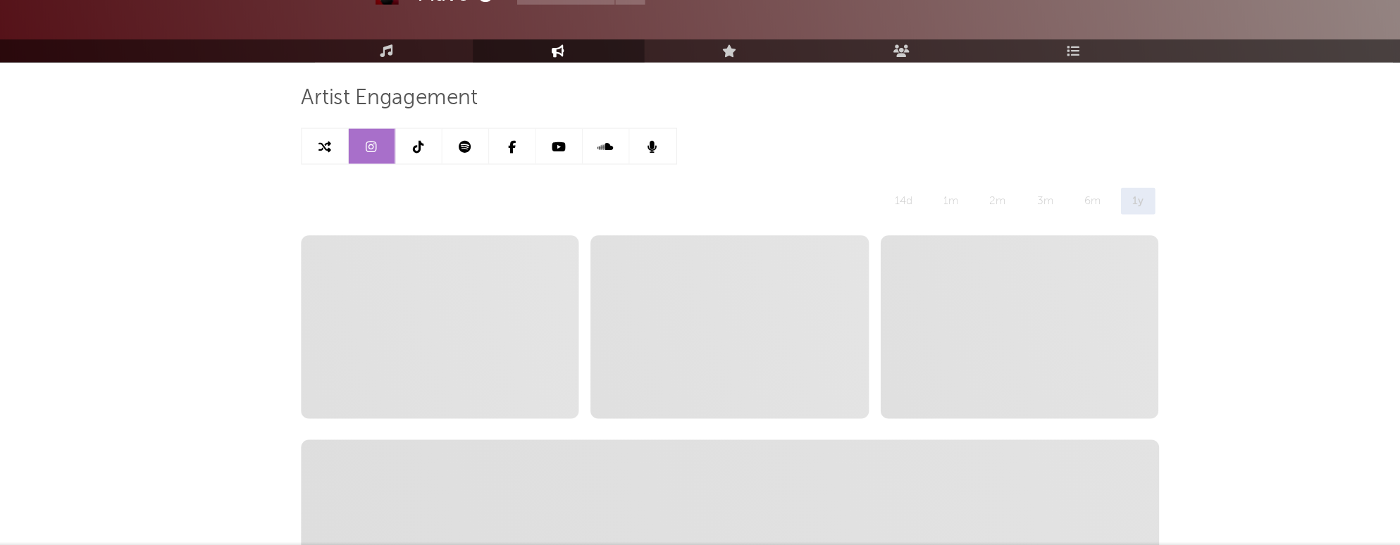
select select "1w"
click at [418, 179] on icon at bounding box center [418, 184] width 10 height 11
select select "1w"
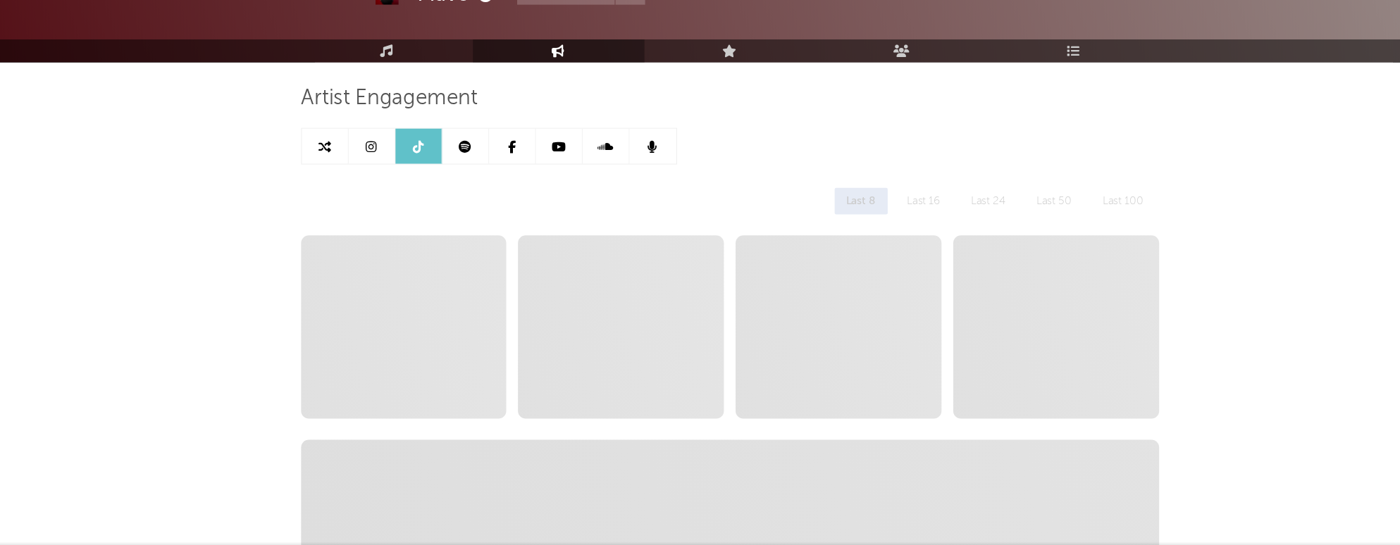
click at [363, 186] on link at bounding box center [377, 184] width 42 height 32
select select "1w"
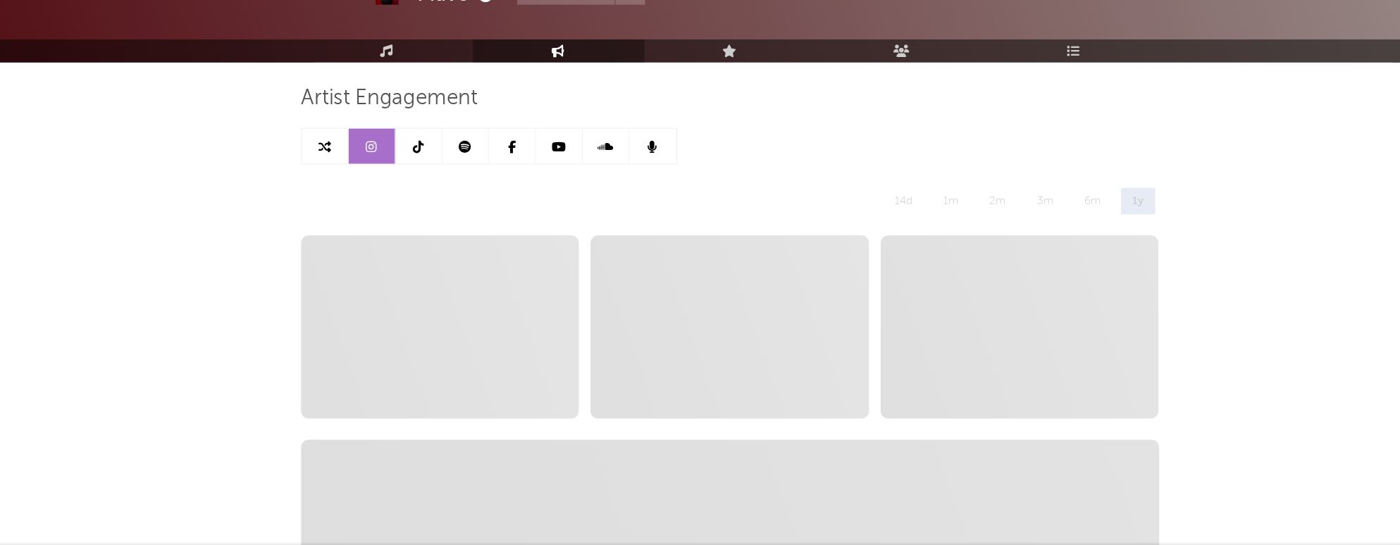
click at [421, 180] on icon at bounding box center [418, 184] width 10 height 11
select select "1w"
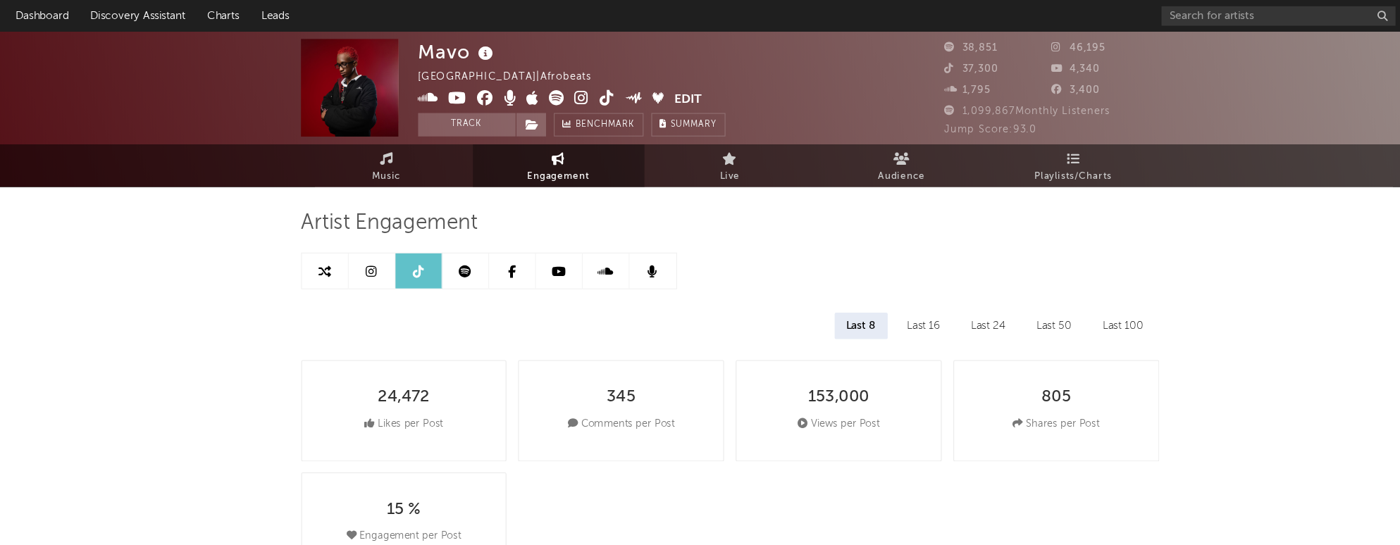
click at [390, 244] on link at bounding box center [377, 245] width 42 height 32
select select "1w"
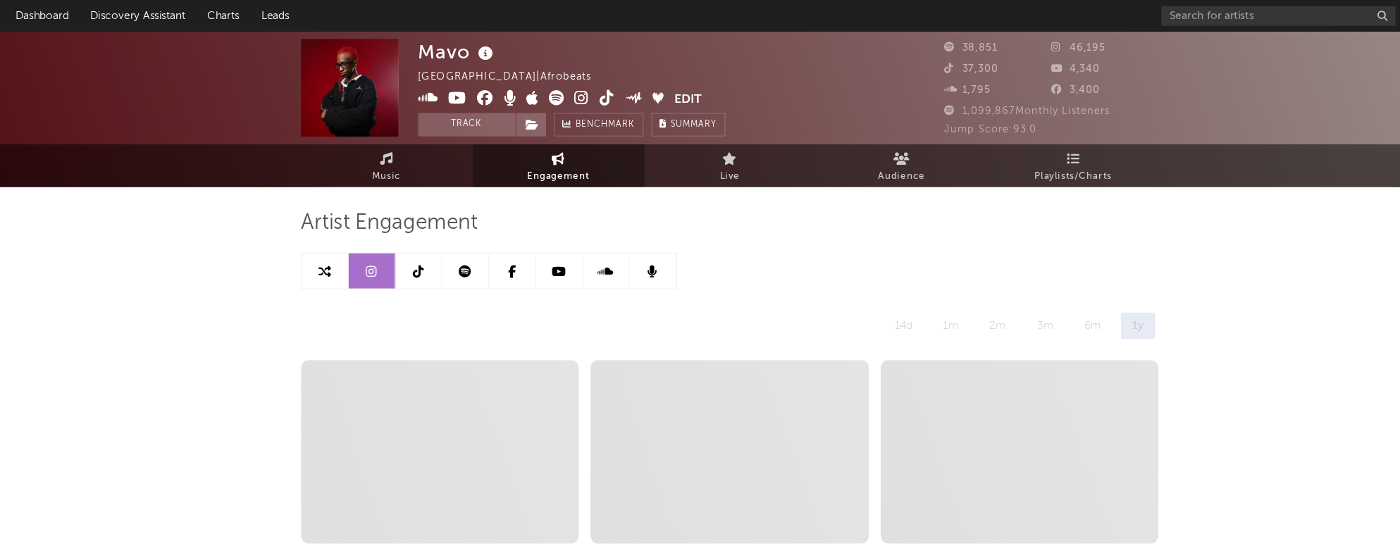
click at [414, 252] on link at bounding box center [419, 245] width 42 height 32
select select "1w"
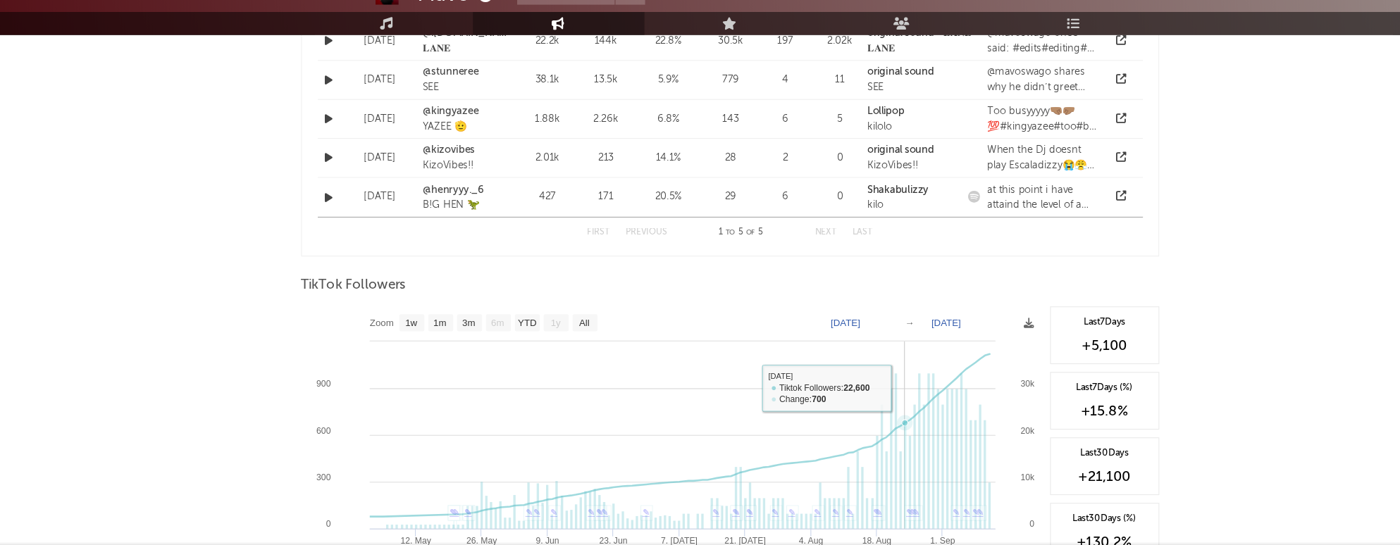
scroll to position [1323, 0]
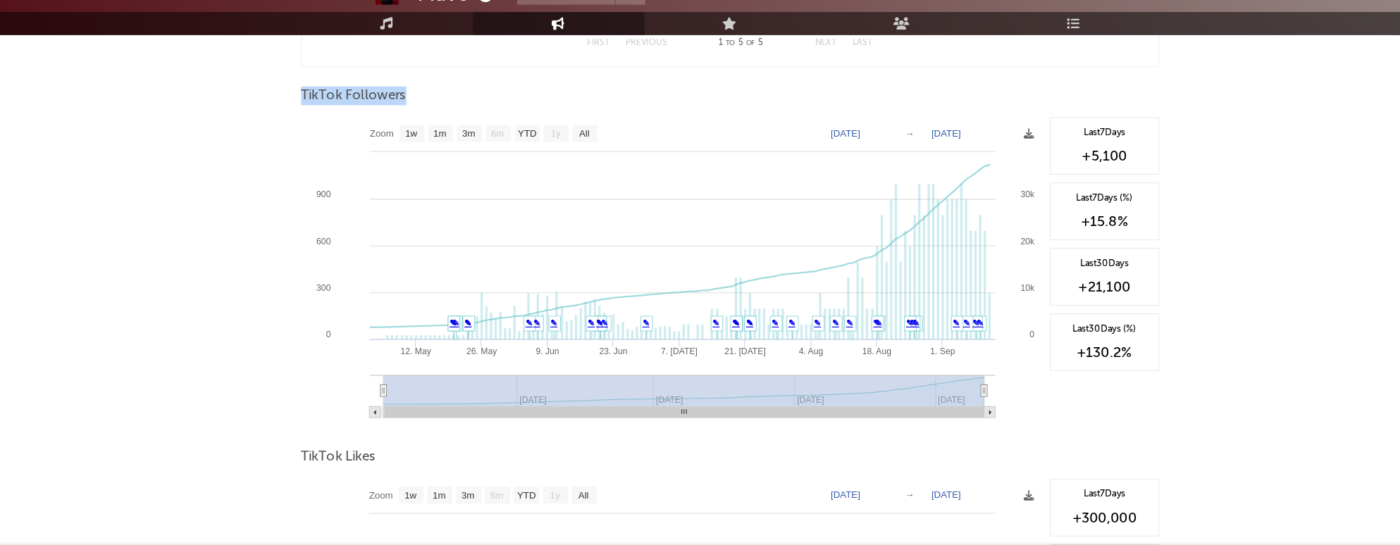
drag, startPoint x: 300, startPoint y: 138, endPoint x: 436, endPoint y: 139, distance: 136.0
click at [521, 131] on div "TikTok Followers" at bounding box center [700, 139] width 775 height 24
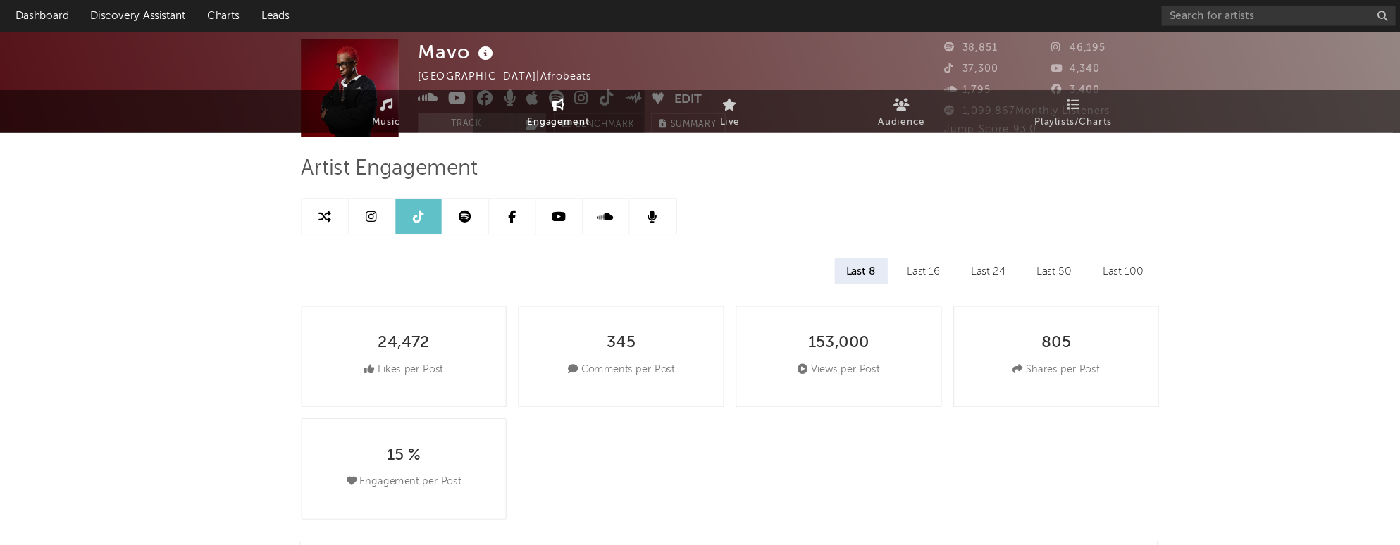
scroll to position [0, 0]
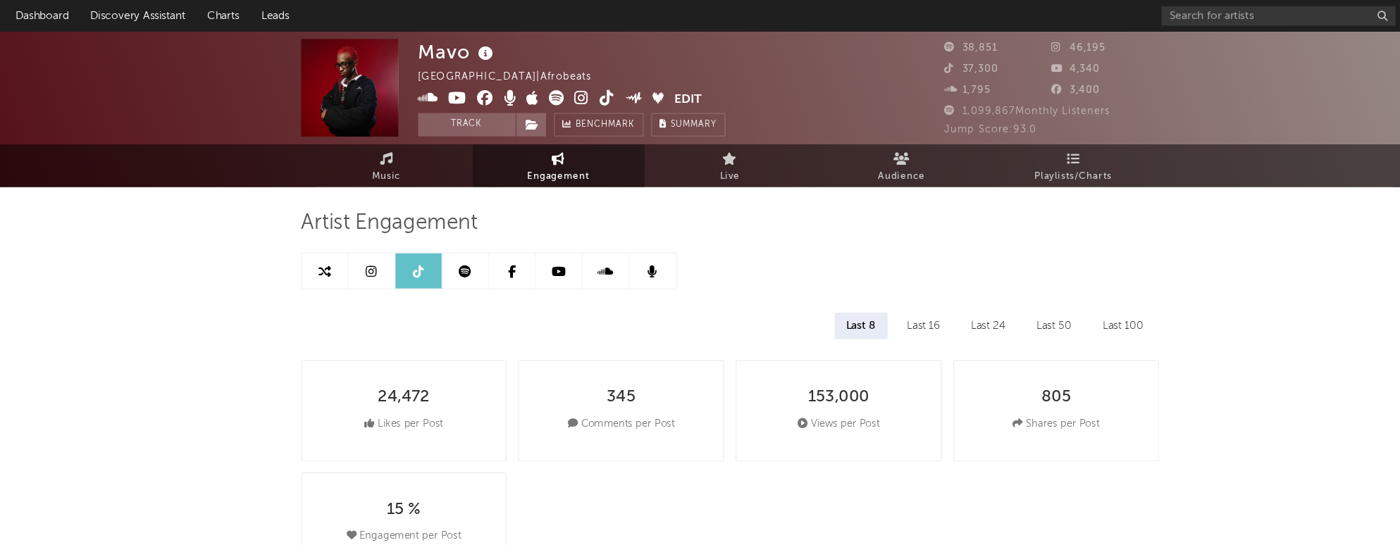
click at [375, 243] on icon at bounding box center [376, 244] width 10 height 11
select select "1w"
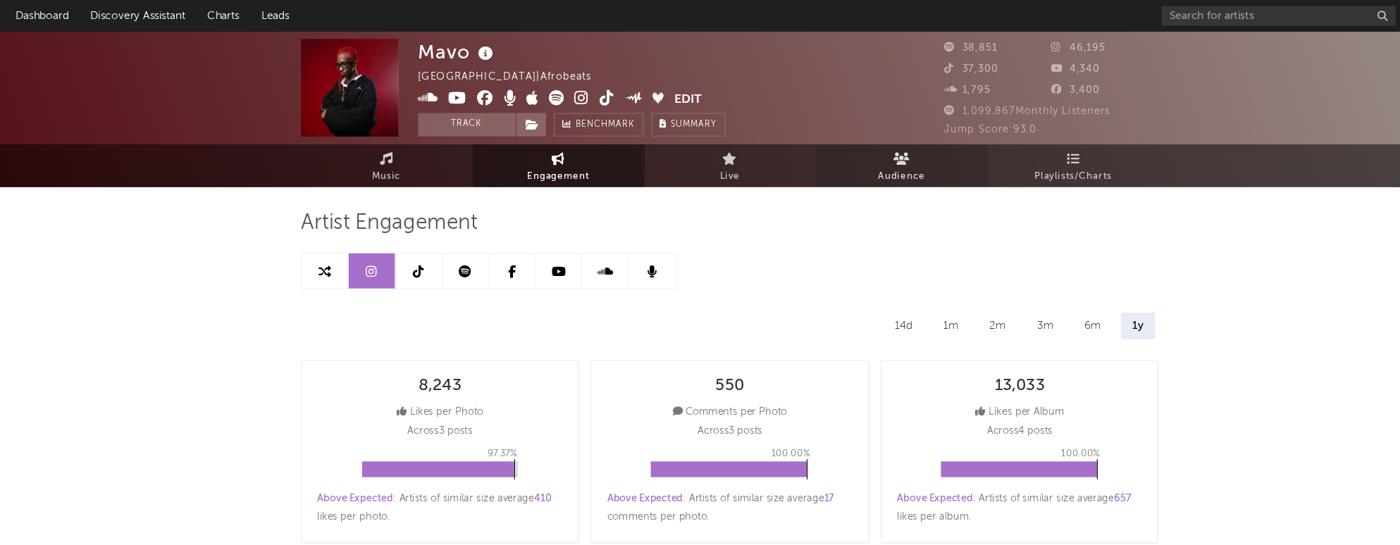
click at [804, 153] on link "Audience" at bounding box center [855, 149] width 155 height 39
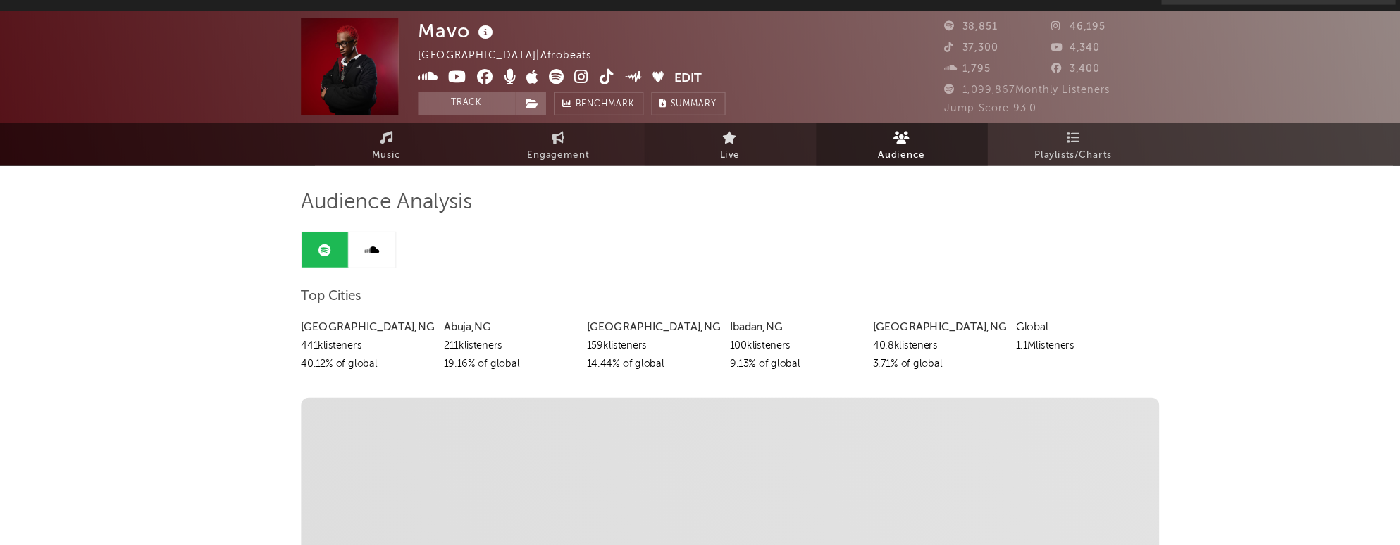
click at [697, 158] on span "Live" at bounding box center [700, 159] width 18 height 17
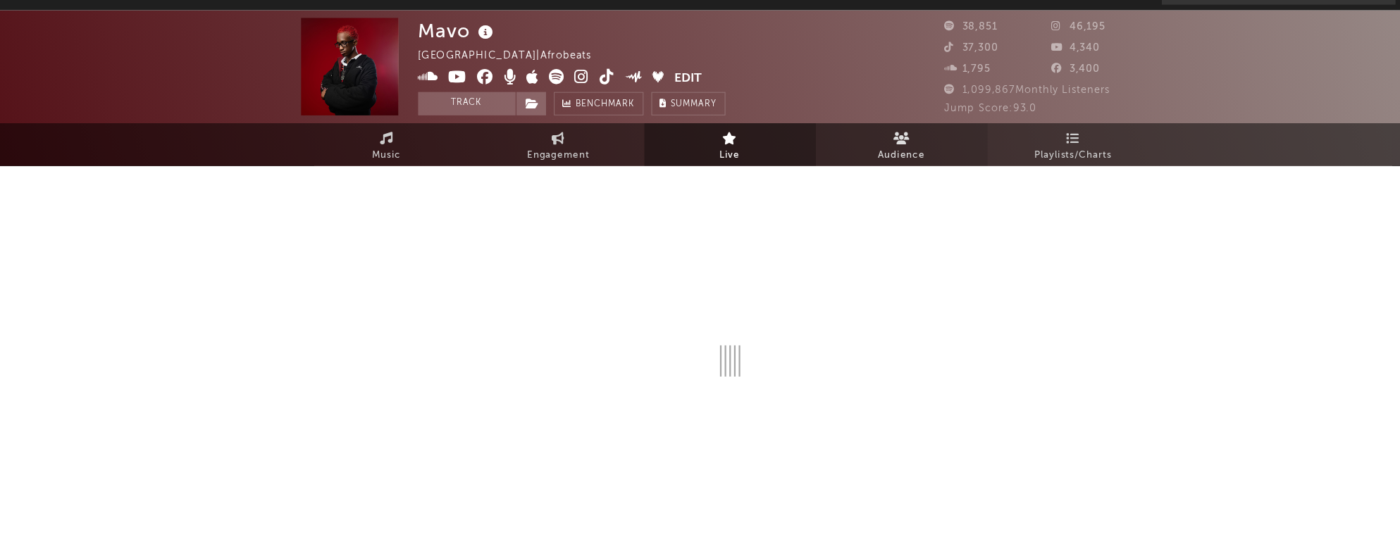
click at [824, 158] on link "Audience" at bounding box center [855, 149] width 155 height 39
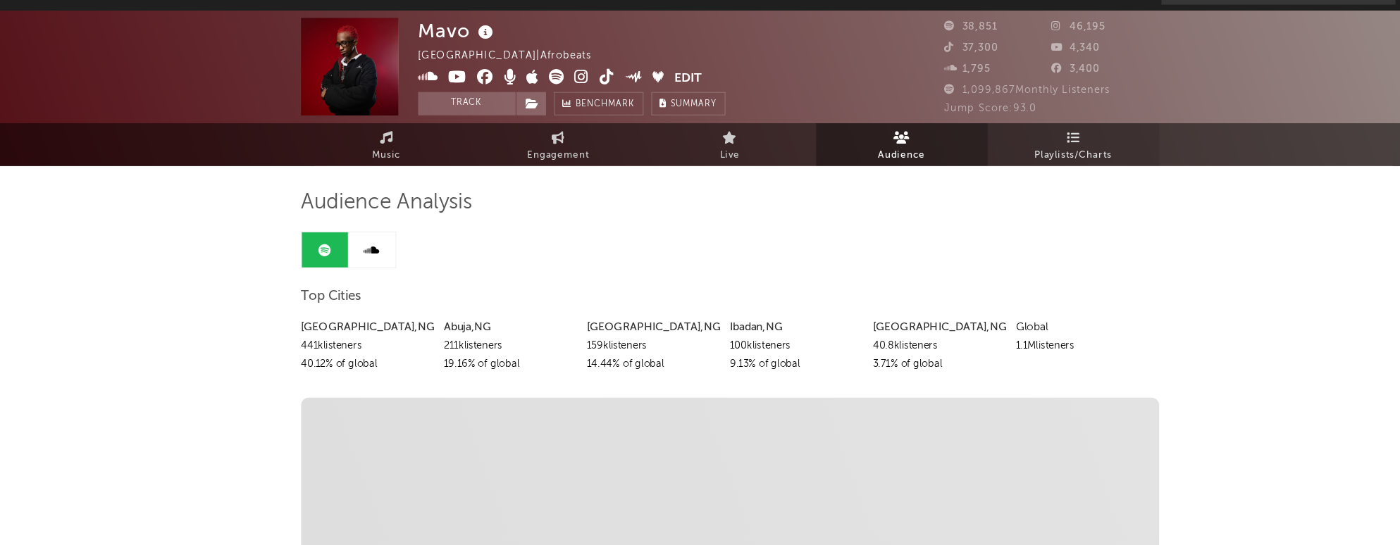
click at [858, 159] on span "Playlists/Charts" at bounding box center [1010, 159] width 70 height 17
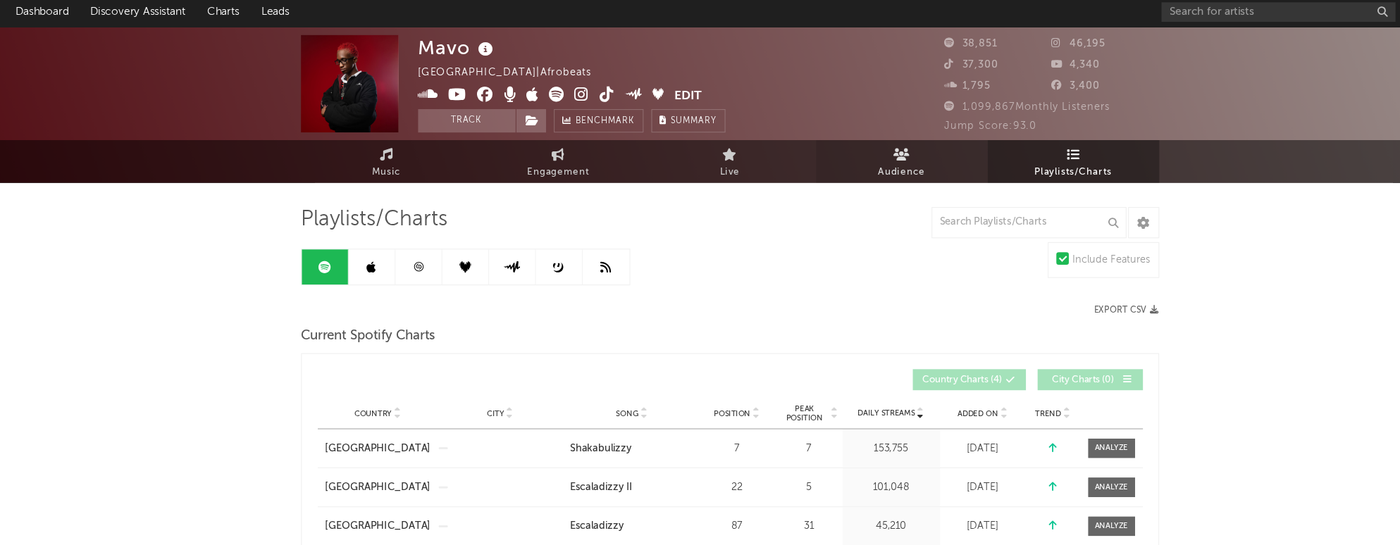
click at [858, 163] on link "Audience" at bounding box center [855, 149] width 155 height 39
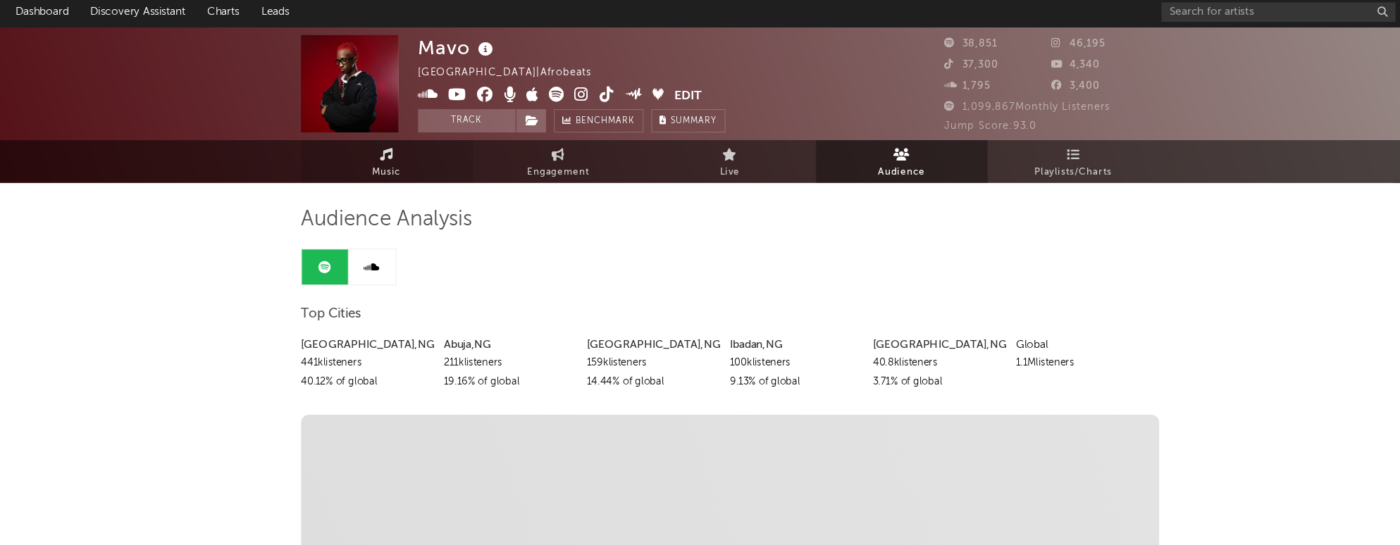
click at [383, 155] on span "Music" at bounding box center [390, 159] width 26 height 17
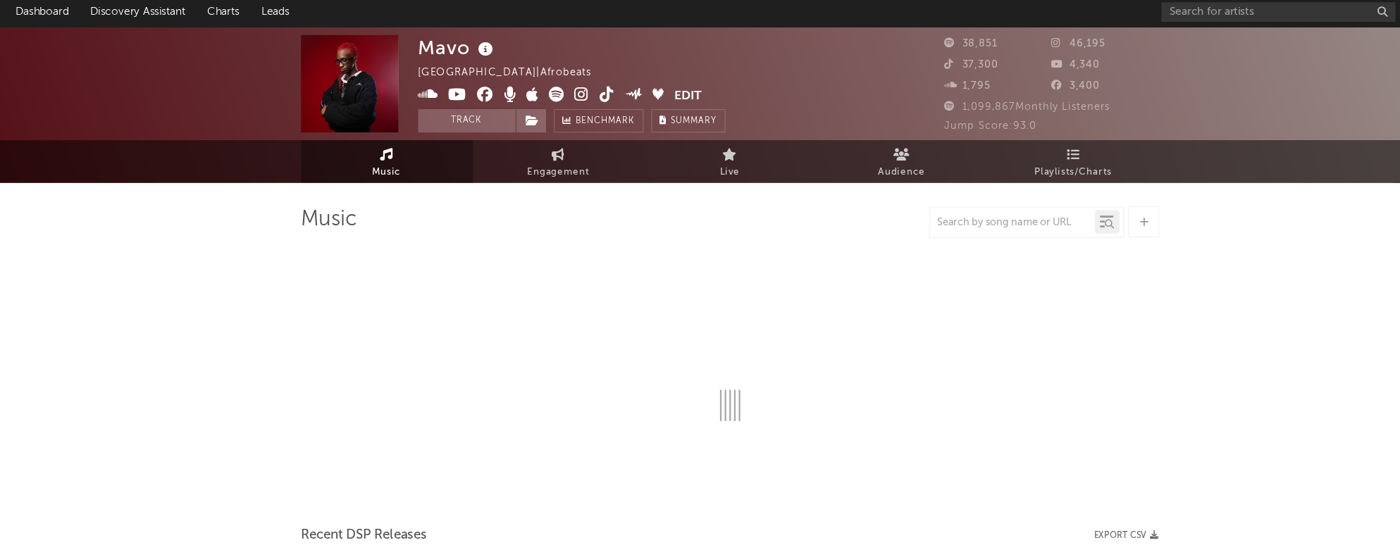
select select "1w"
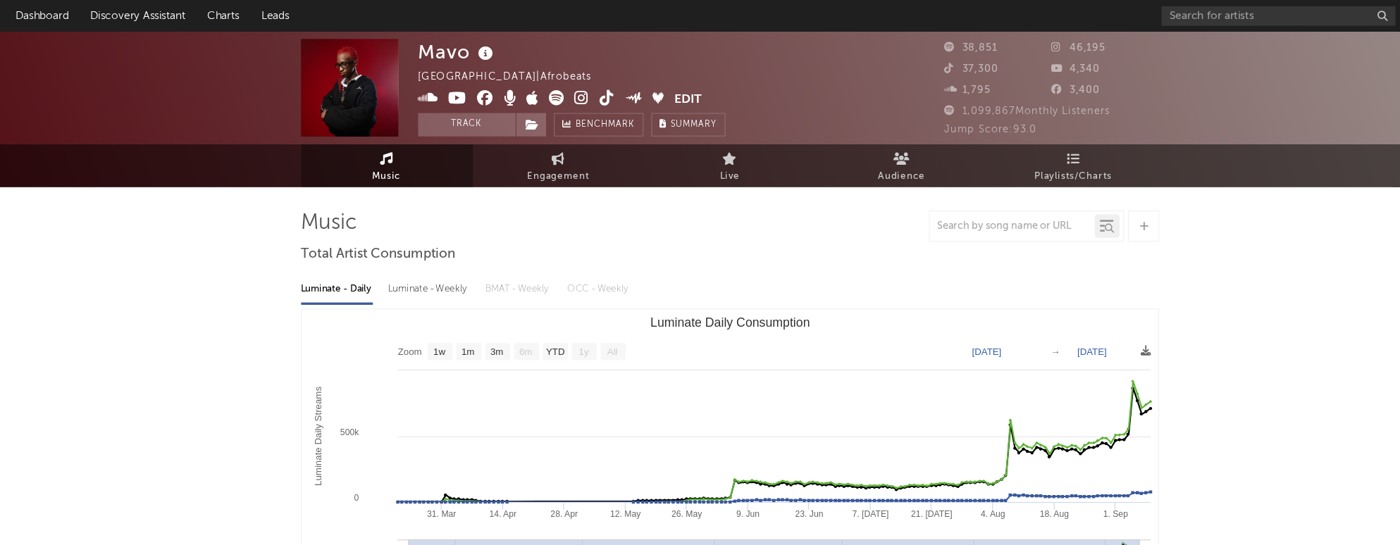
click at [185, 32] on div "Mavo Nigeria | Afrobeats Edit Track Benchmark Summary 38,851 46,195 37,300 4,34…" at bounding box center [700, 79] width 1400 height 102
click at [182, 6] on link "Discovery Assistant" at bounding box center [166, 14] width 106 height 28
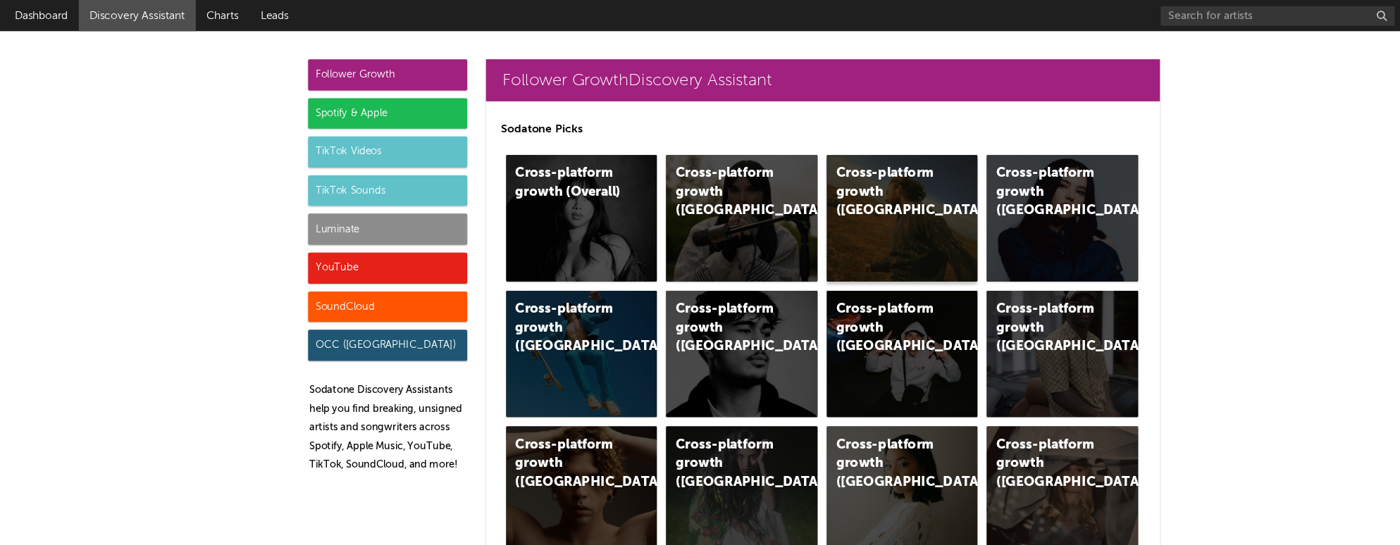
click at [858, 191] on div "Cross-platform growth (US)" at bounding box center [856, 197] width 137 height 114
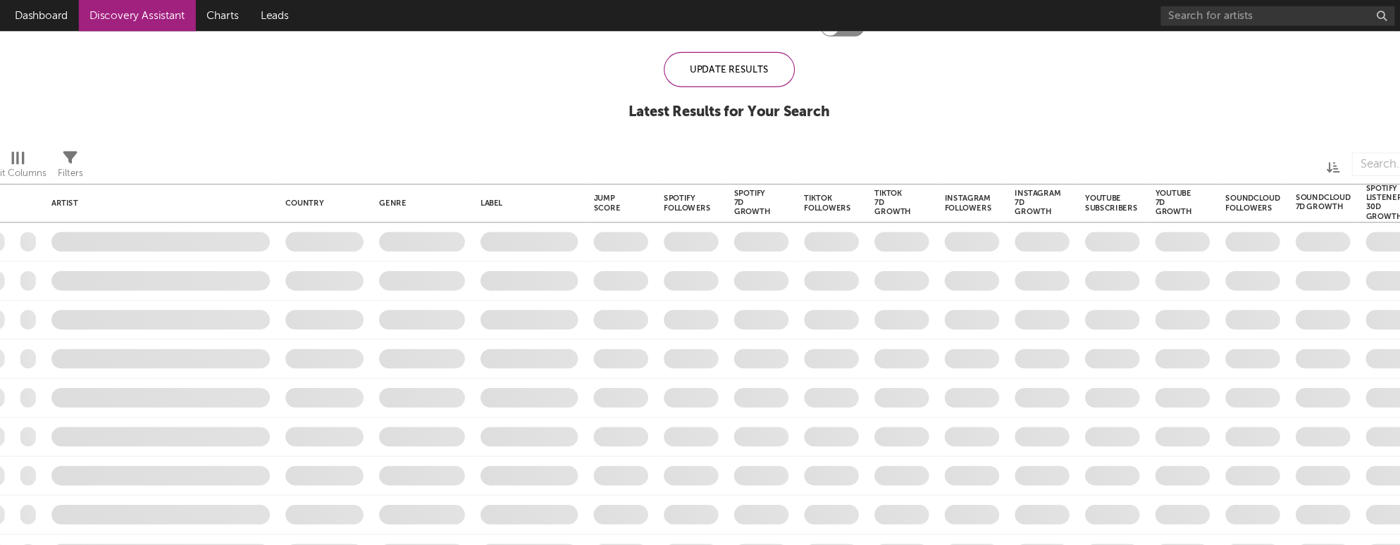
checkbox input "true"
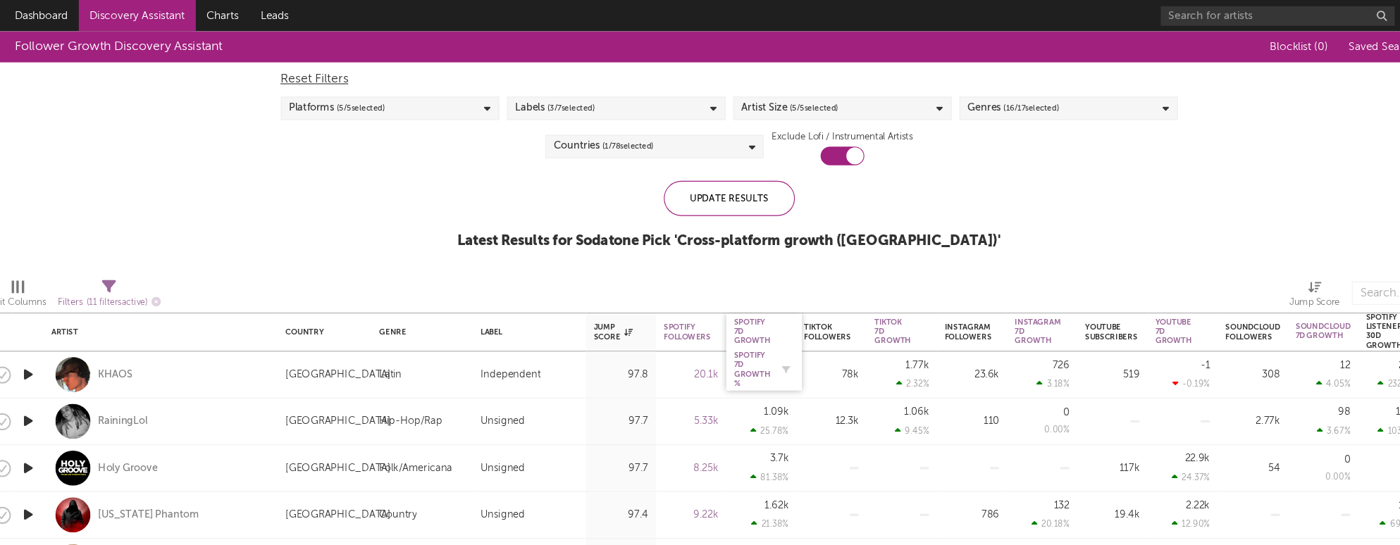
click at [739, 340] on div at bounding box center [748, 334] width 21 height 14
click at [721, 342] on div "Spotify 7D Growth %" at bounding box center [720, 334] width 33 height 34
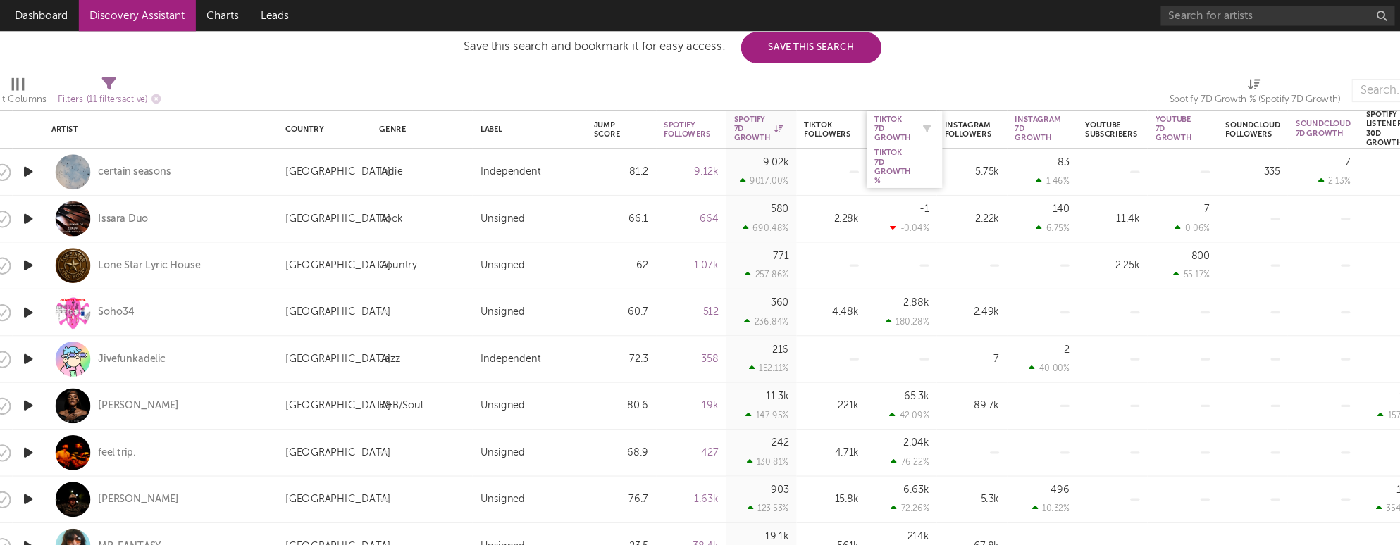
click at [847, 109] on div "Tiktok 7D Growth" at bounding box center [847, 116] width 33 height 25
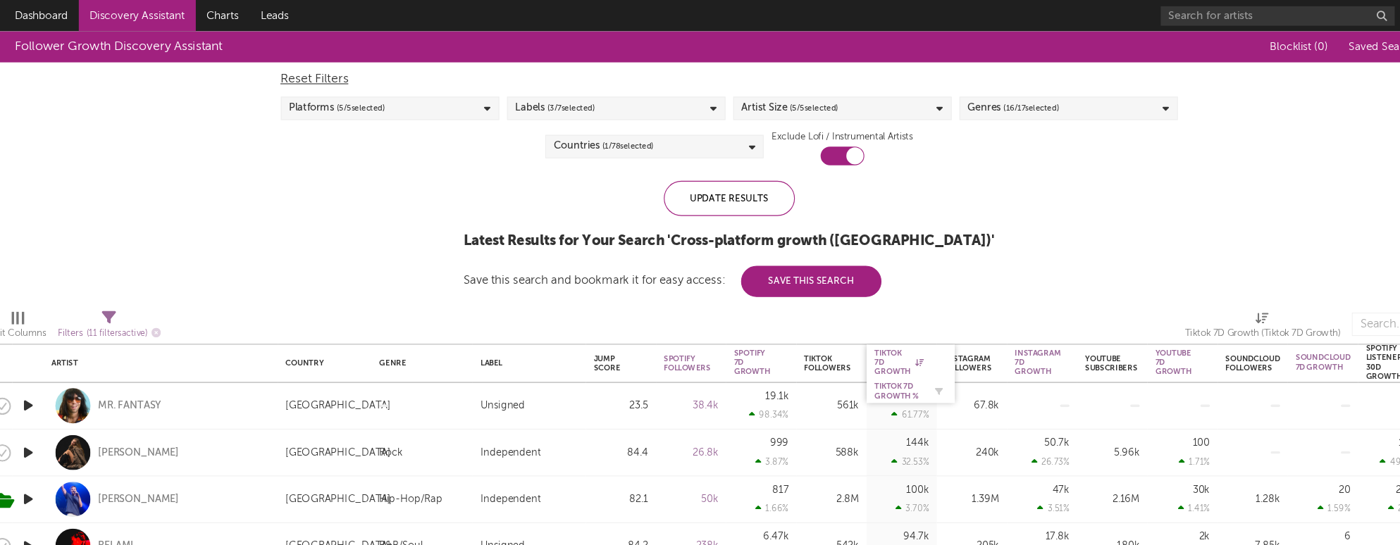
click at [856, 328] on div "Tiktok 7D Growth" at bounding box center [853, 327] width 44 height 25
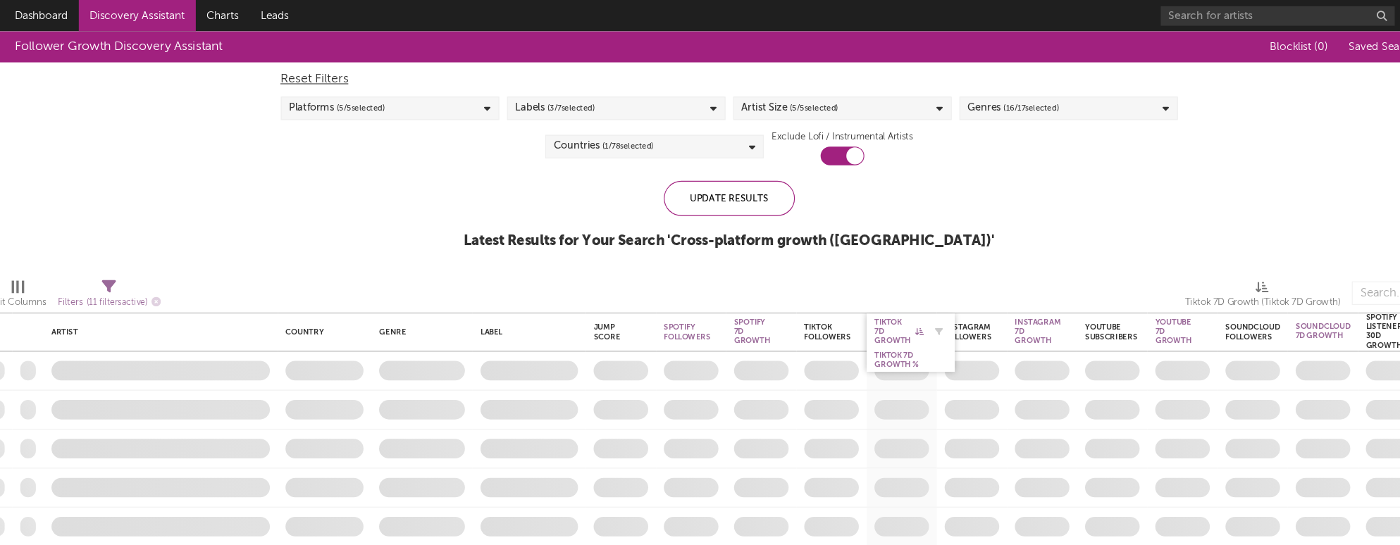
click at [843, 295] on div "Artist Country Genre Label Jump Score Spotify Followers Spotify 7D Growth Spoti…" at bounding box center [700, 286] width 1400 height 517
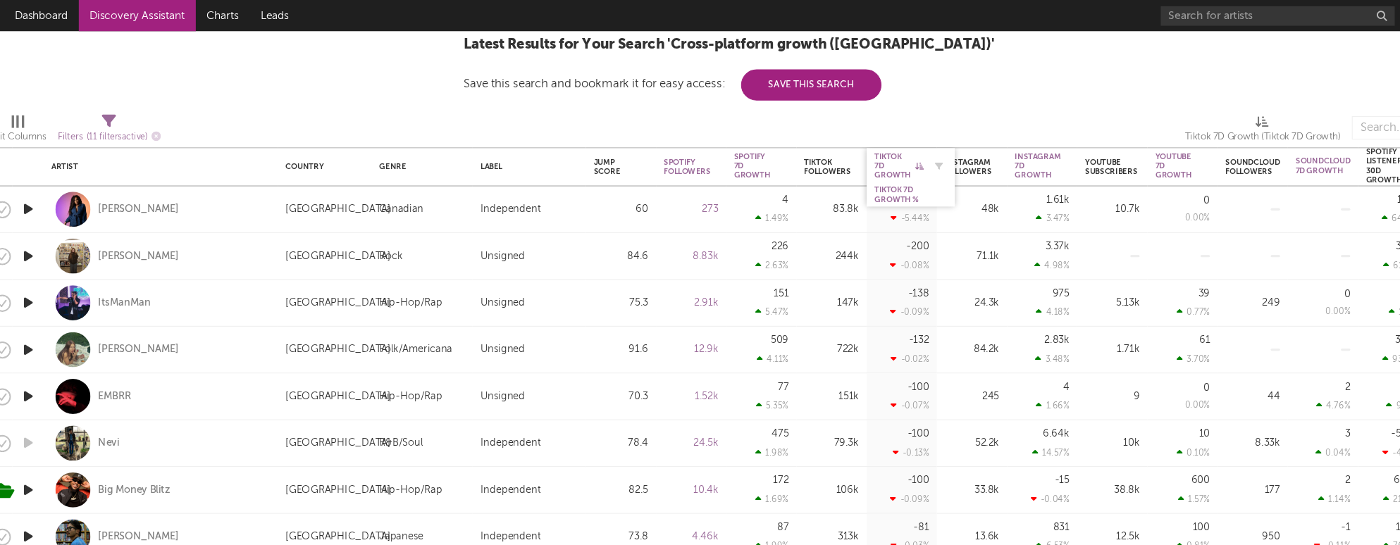
click at [848, 147] on div "Tiktok 7D Growth" at bounding box center [853, 149] width 44 height 25
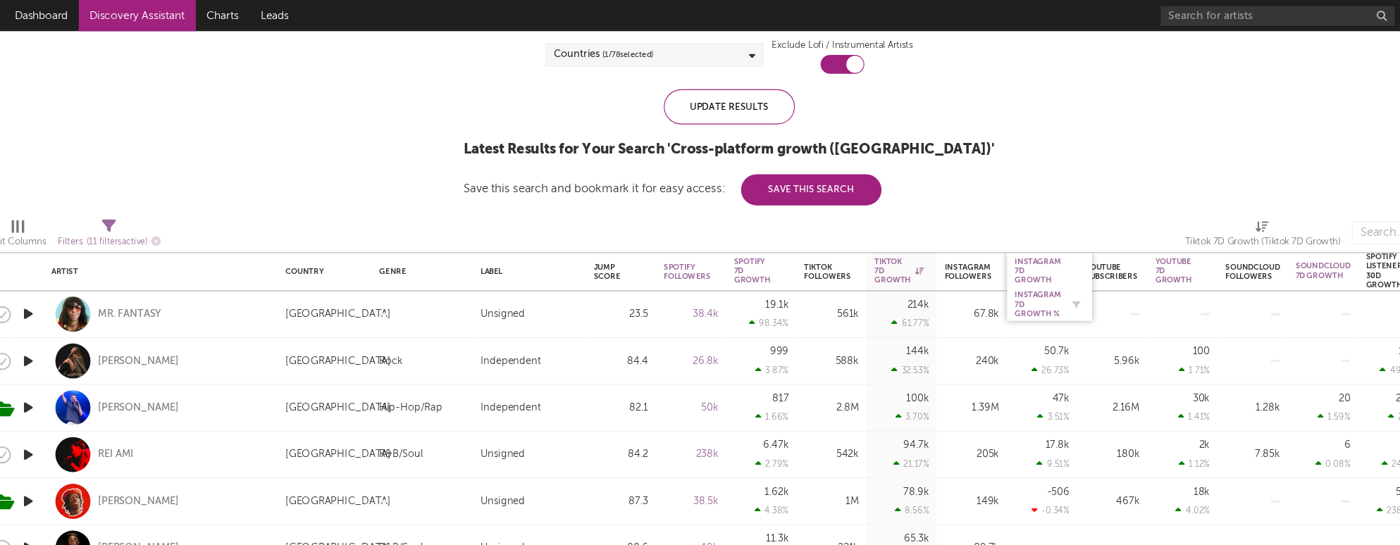
click at [858, 287] on div "Instagram 7D Growth %" at bounding box center [979, 275] width 42 height 25
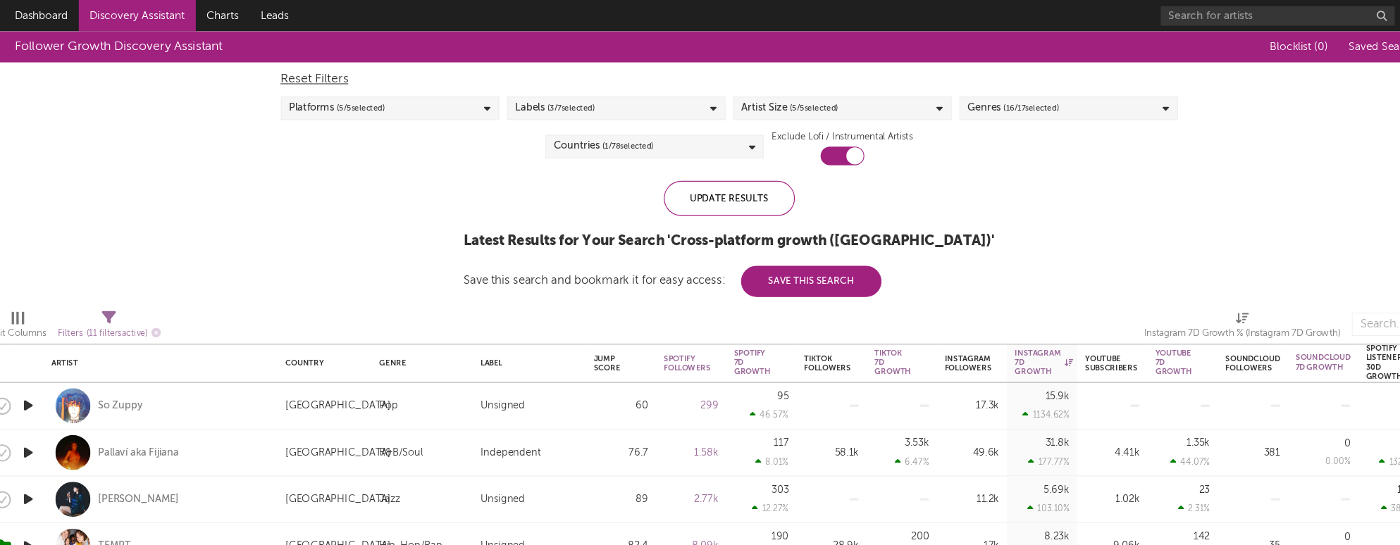
click at [163, 12] on link "Discovery Assistant" at bounding box center [166, 14] width 106 height 28
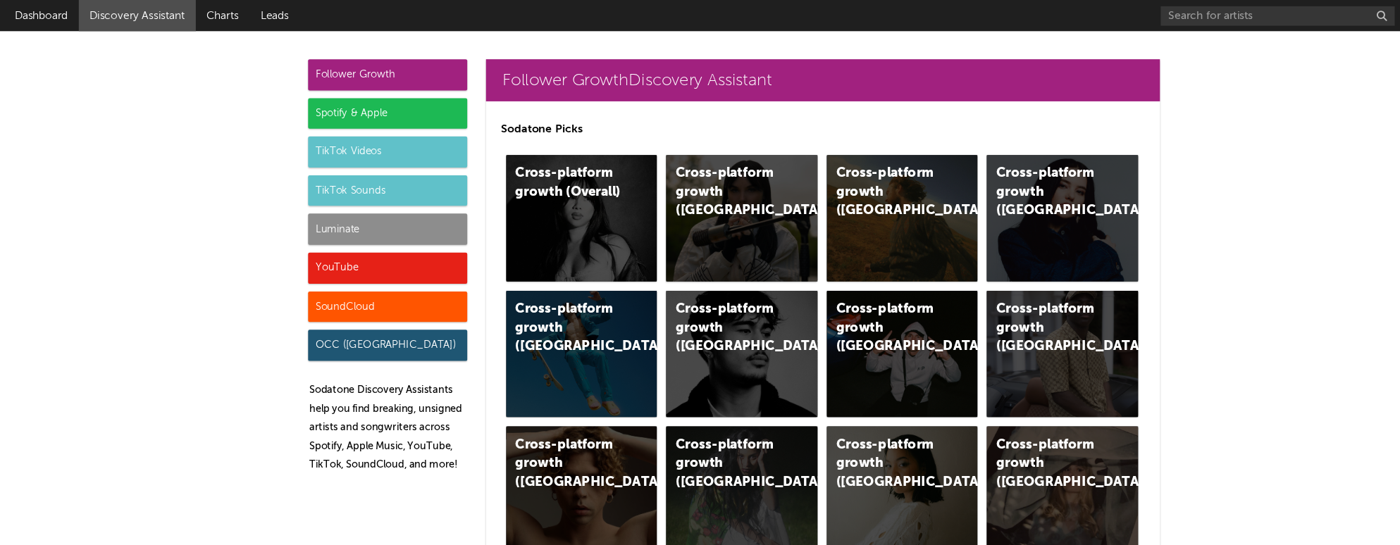
click at [363, 209] on div "Luminate" at bounding box center [392, 207] width 144 height 28
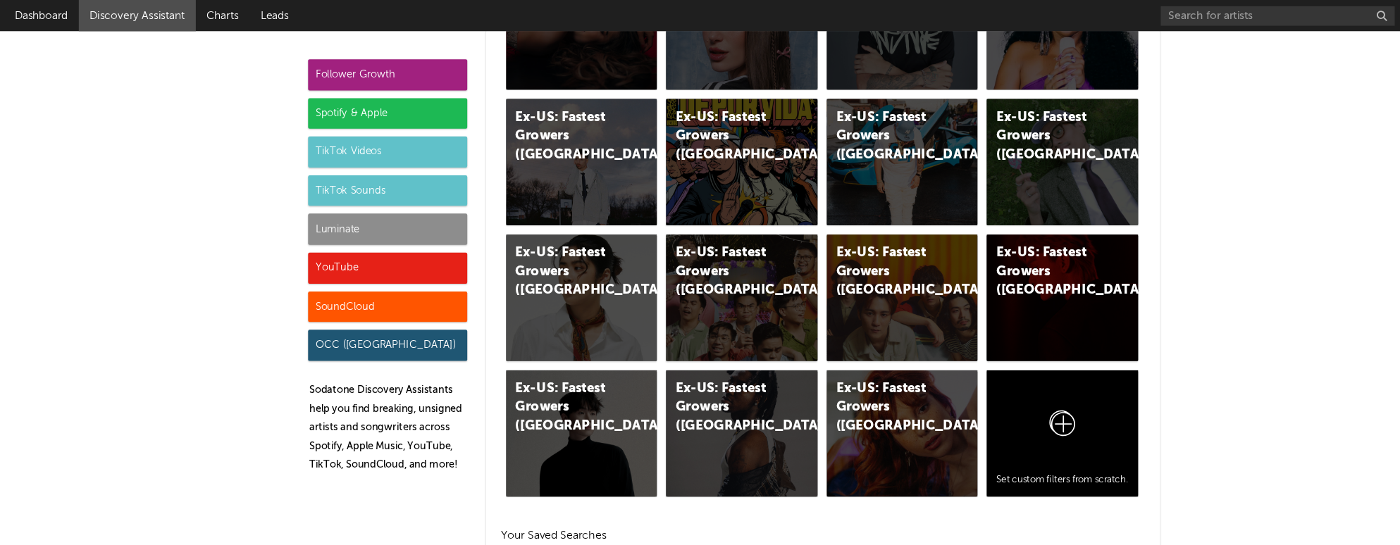
scroll to position [7459, 0]
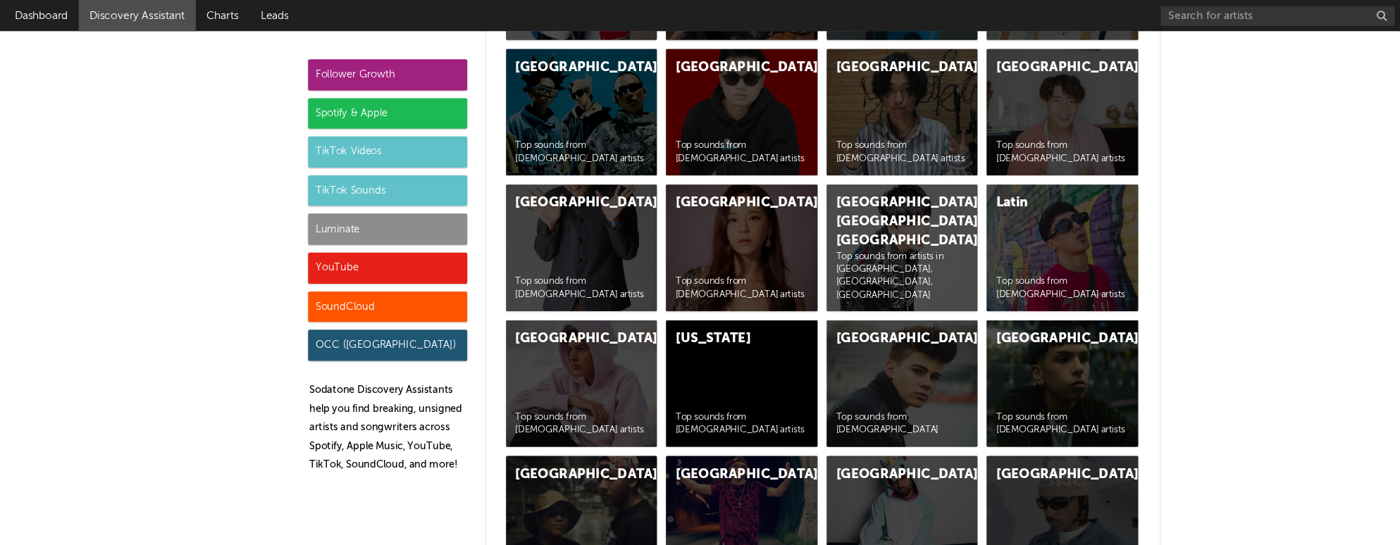
click at [417, 203] on div "Luminate" at bounding box center [392, 207] width 144 height 28
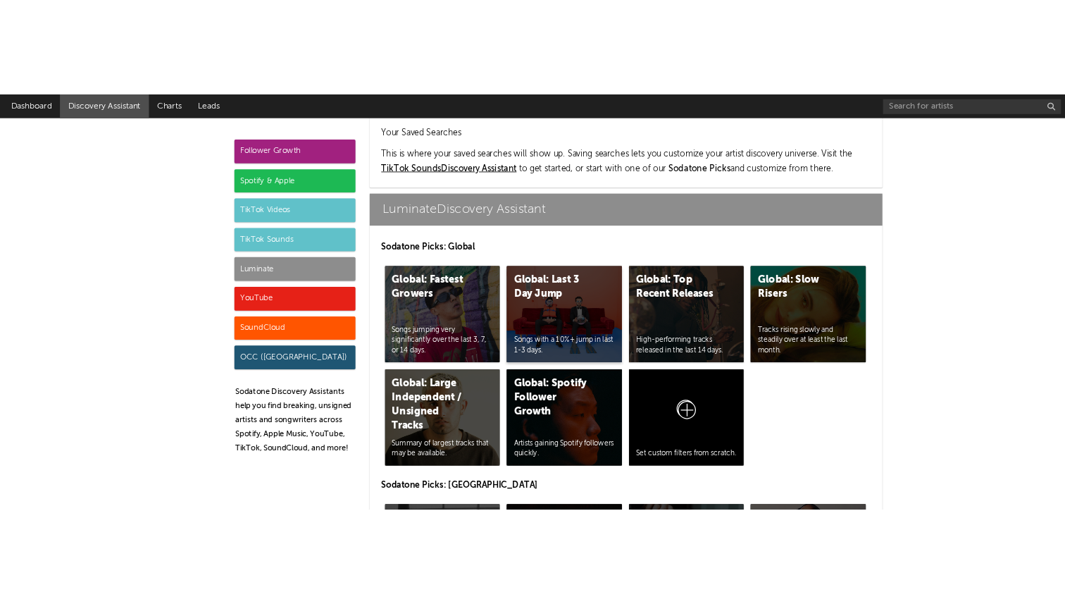
scroll to position [6136, 0]
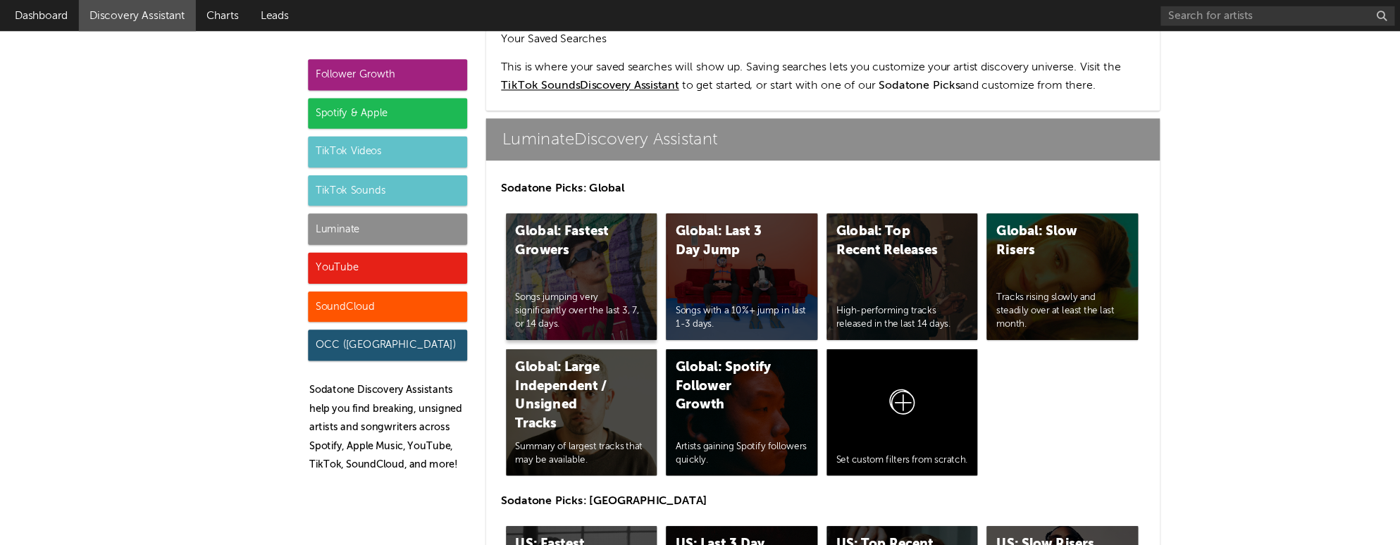
click at [567, 263] on div "Songs jumping very significantly over the last 3, 7, or 14 days." at bounding box center [567, 280] width 120 height 35
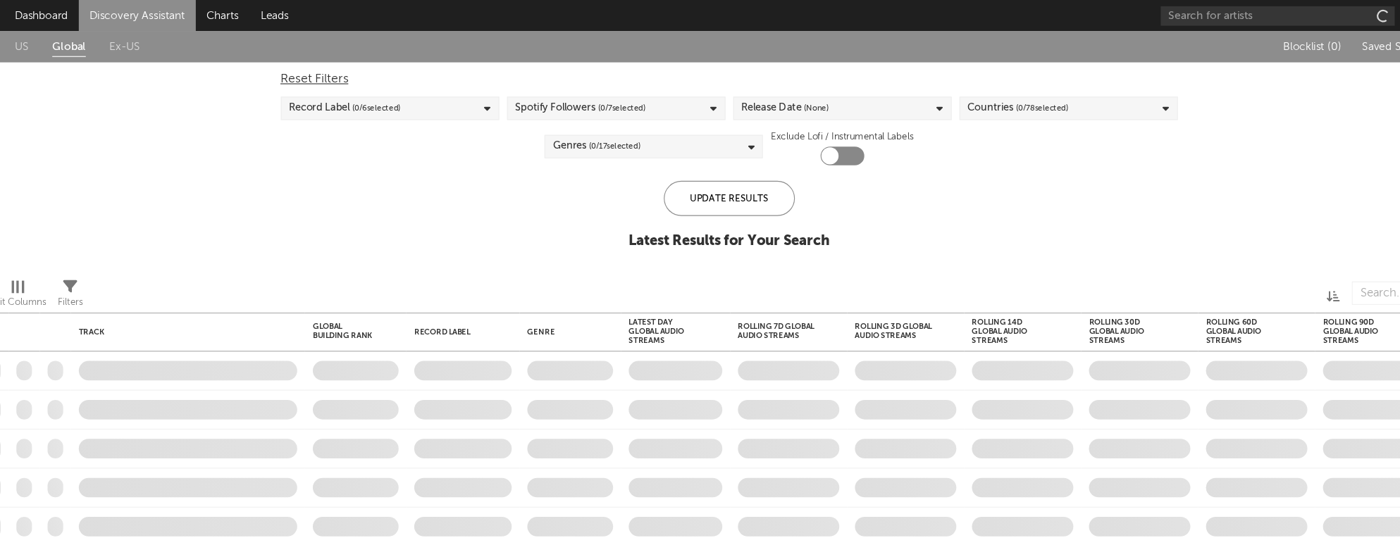
checkbox input "true"
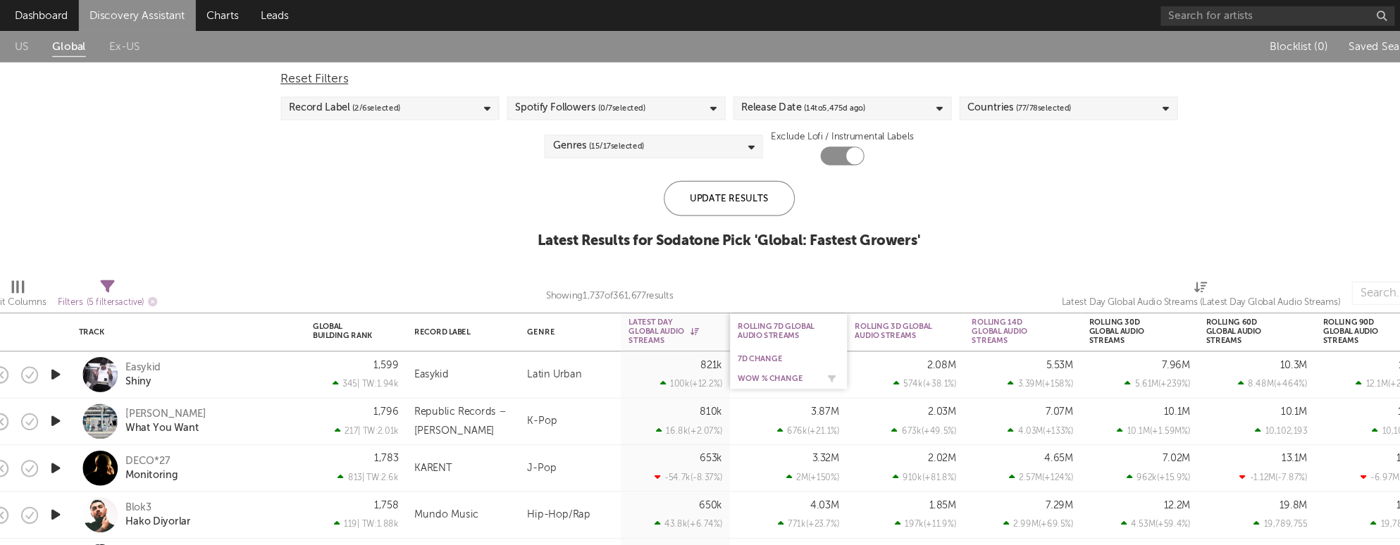
click at [759, 342] on div "WoW % Change" at bounding box center [743, 342] width 70 height 8
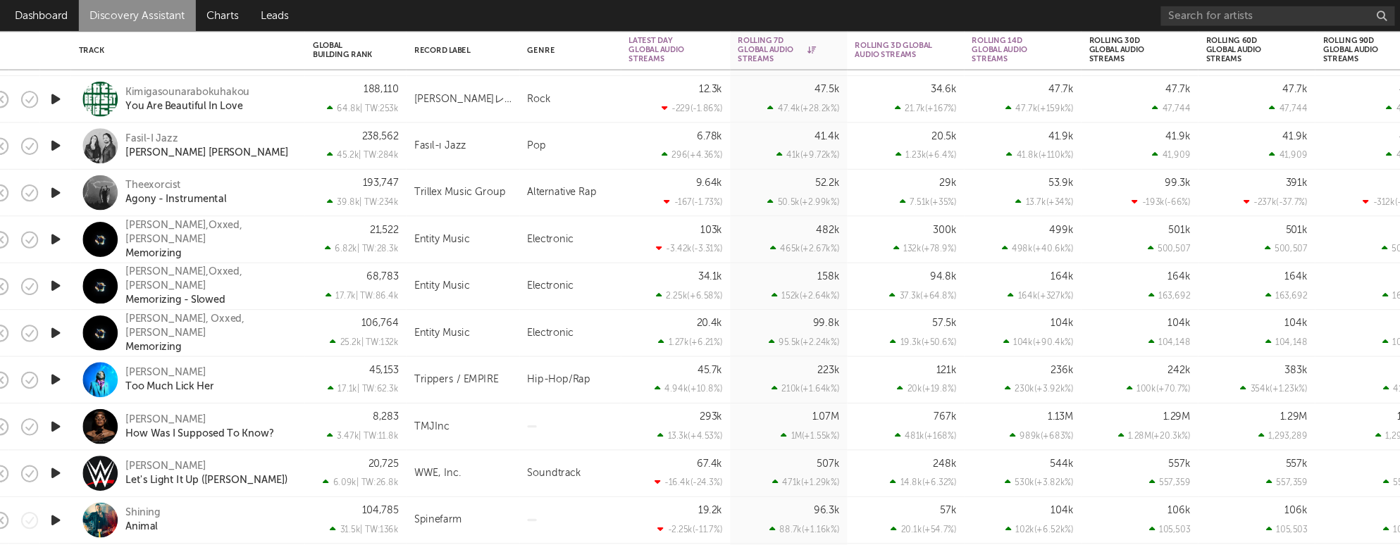
click at [92, 221] on icon "button" at bounding box center [92, 217] width 15 height 18
click at [93, 255] on icon "button" at bounding box center [92, 259] width 15 height 18
click at [93, 255] on icon "button" at bounding box center [91, 259] width 13 height 18
click at [87, 306] on icon "button" at bounding box center [92, 301] width 15 height 18
click at [87, 306] on icon "button" at bounding box center [91, 301] width 13 height 18
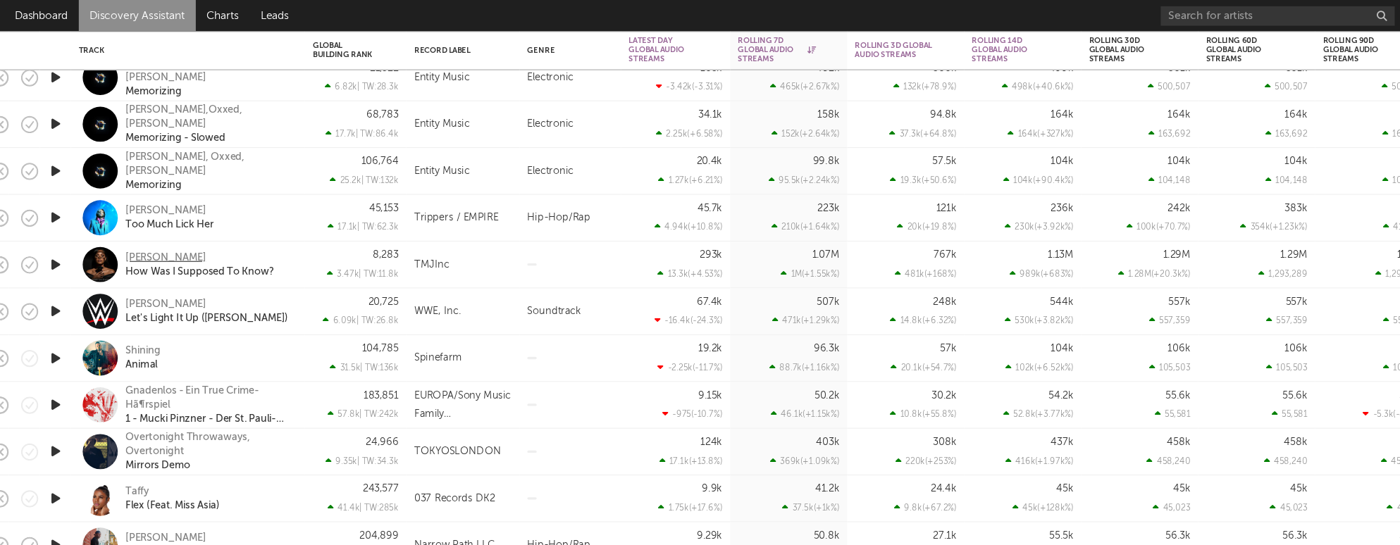
click at [157, 237] on div "[PERSON_NAME]" at bounding box center [191, 232] width 73 height 13
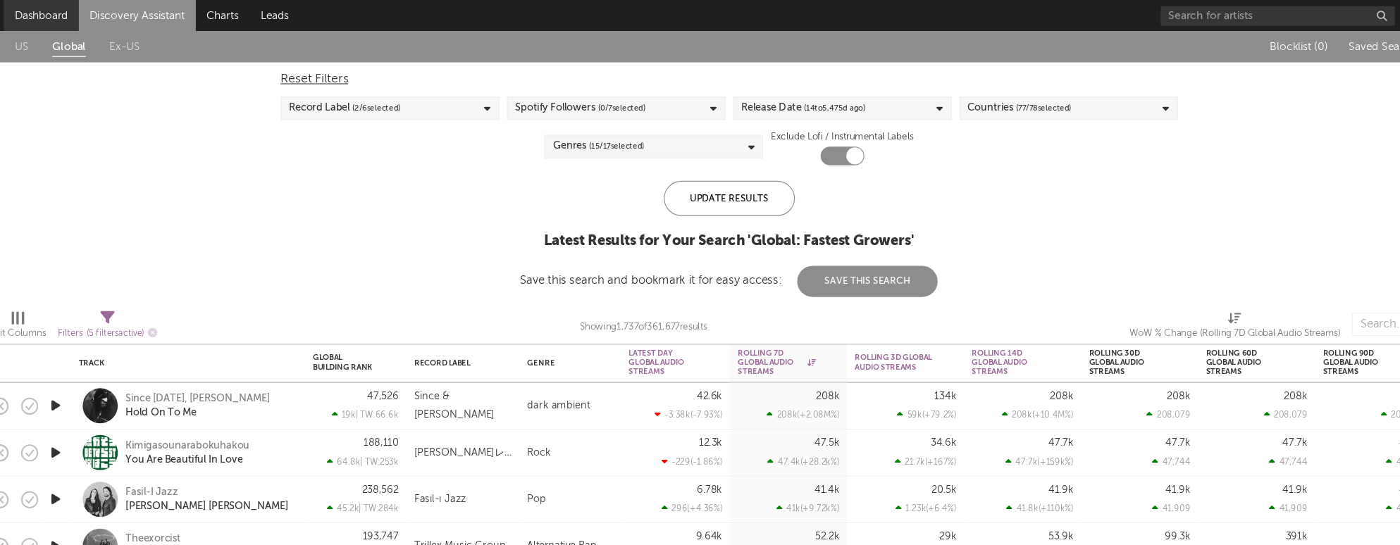
click at [87, 11] on link "Dashboard" at bounding box center [79, 14] width 68 height 28
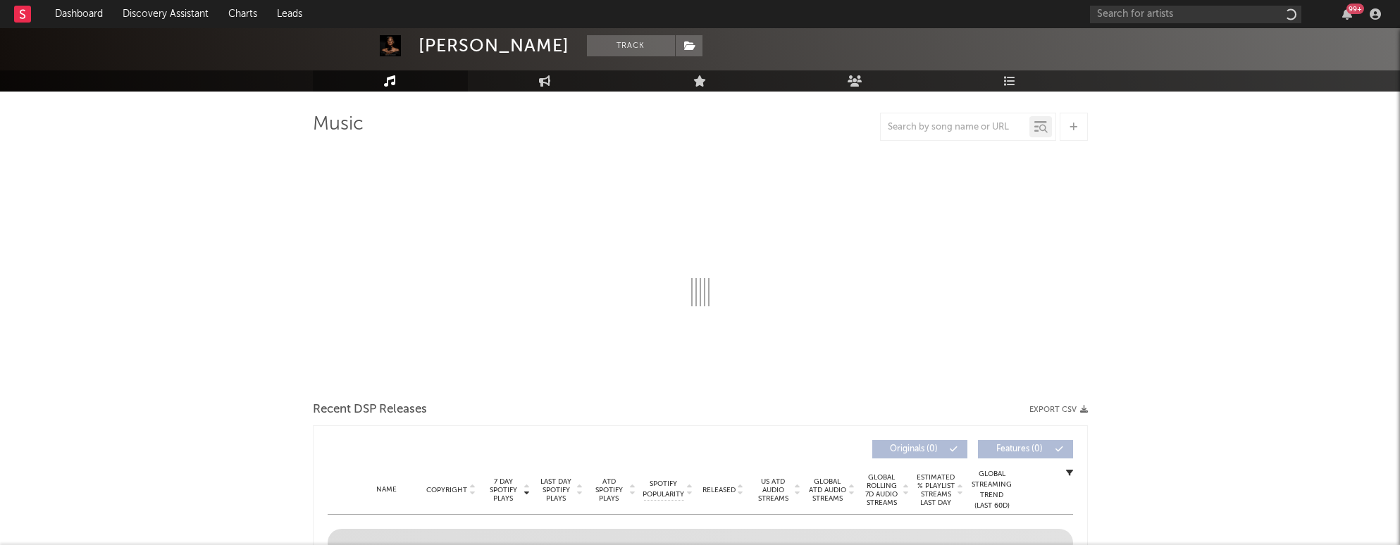
scroll to position [63, 0]
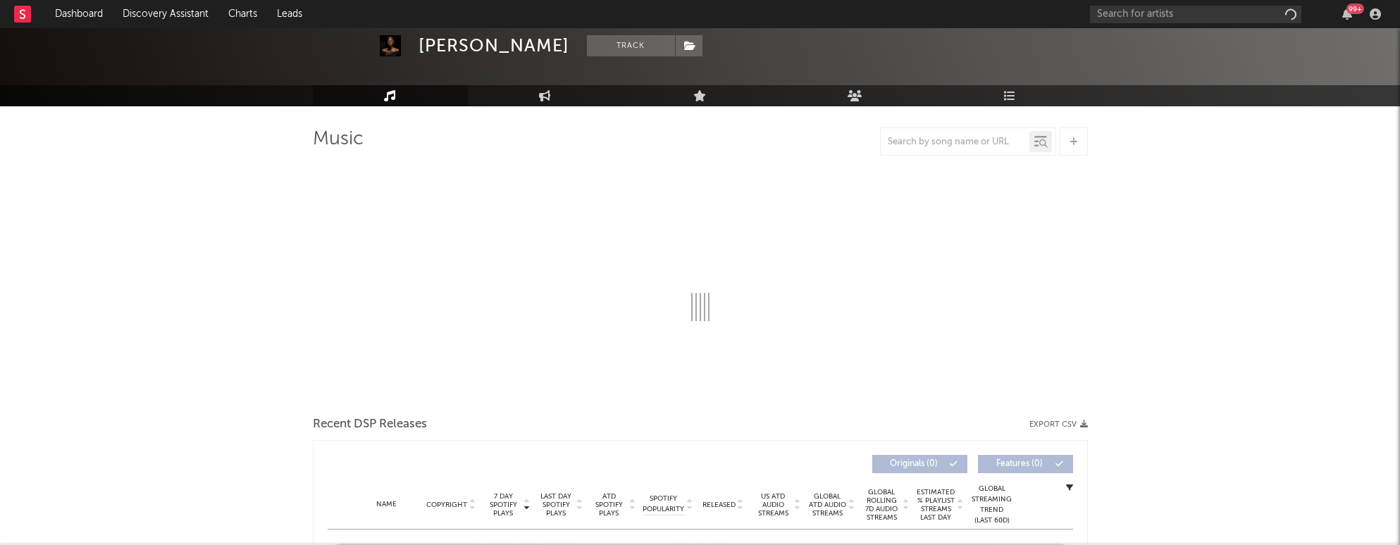
select select "1w"
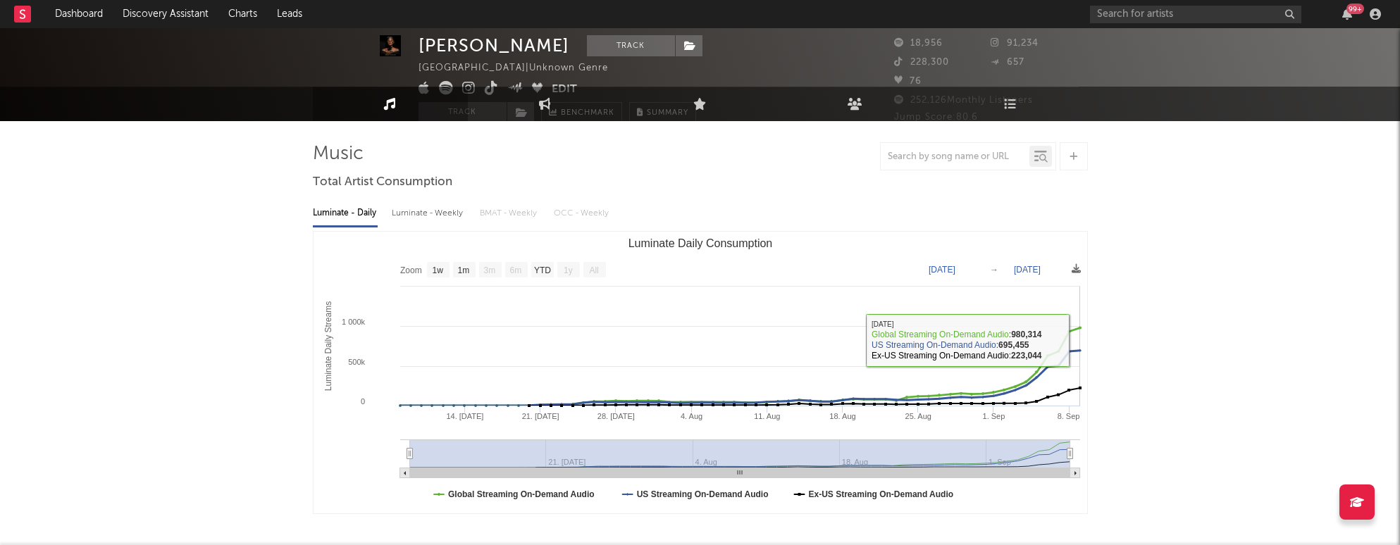
scroll to position [0, 0]
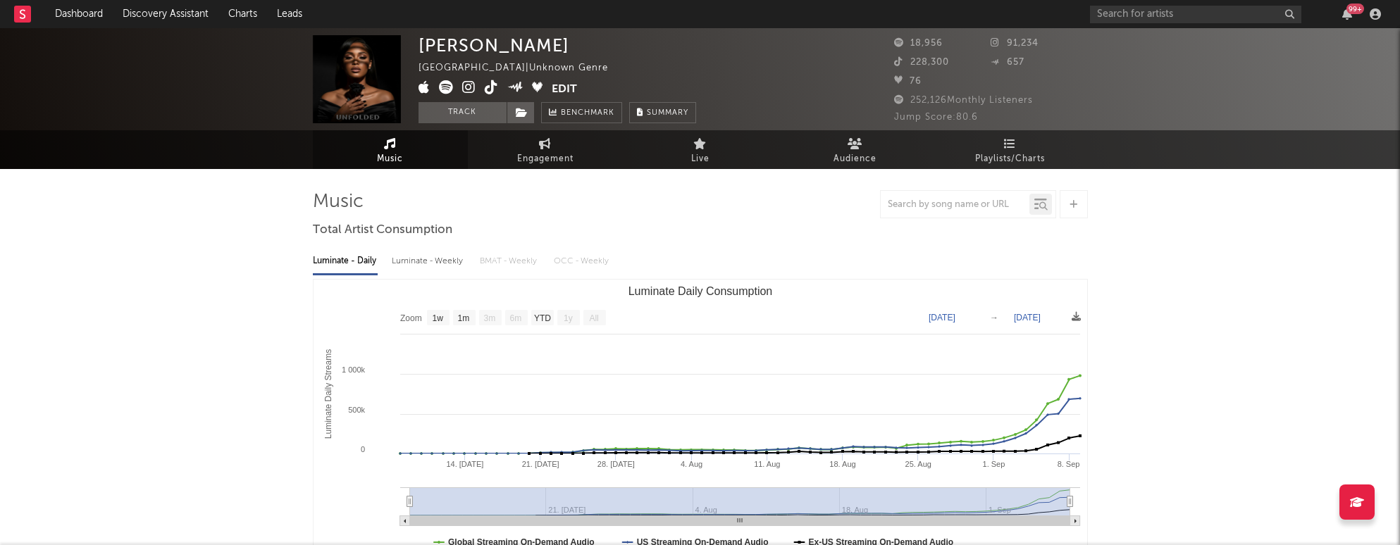
click at [465, 91] on icon at bounding box center [468, 87] width 13 height 14
click at [543, 161] on span "Engagement" at bounding box center [545, 159] width 56 height 17
select select "1w"
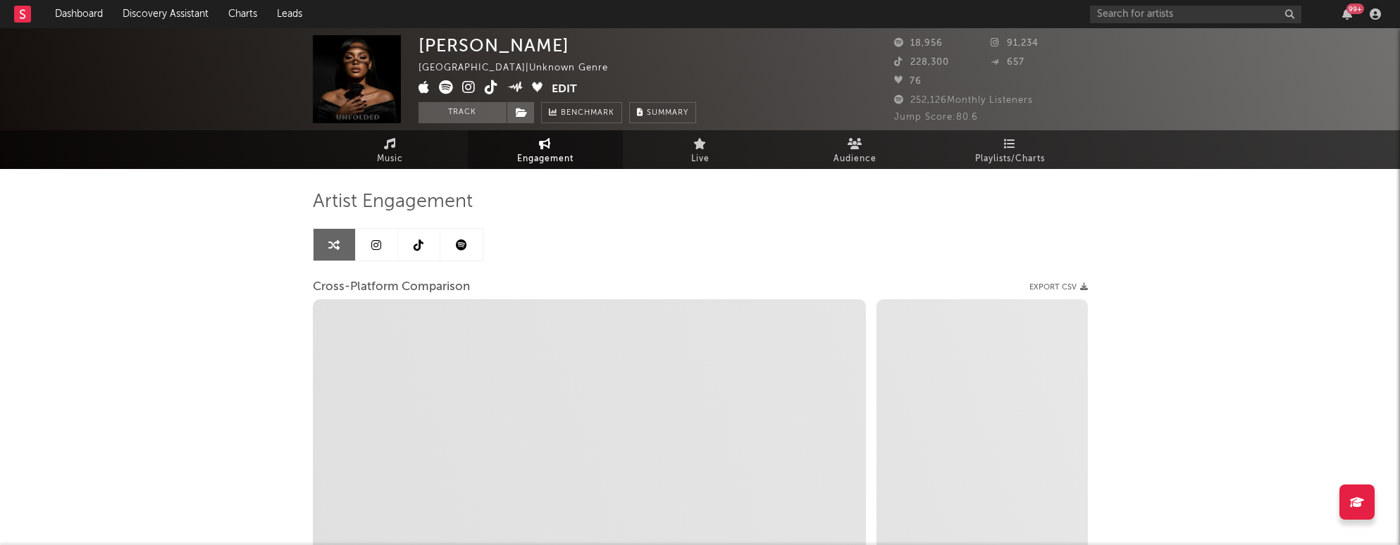
select select "1m"
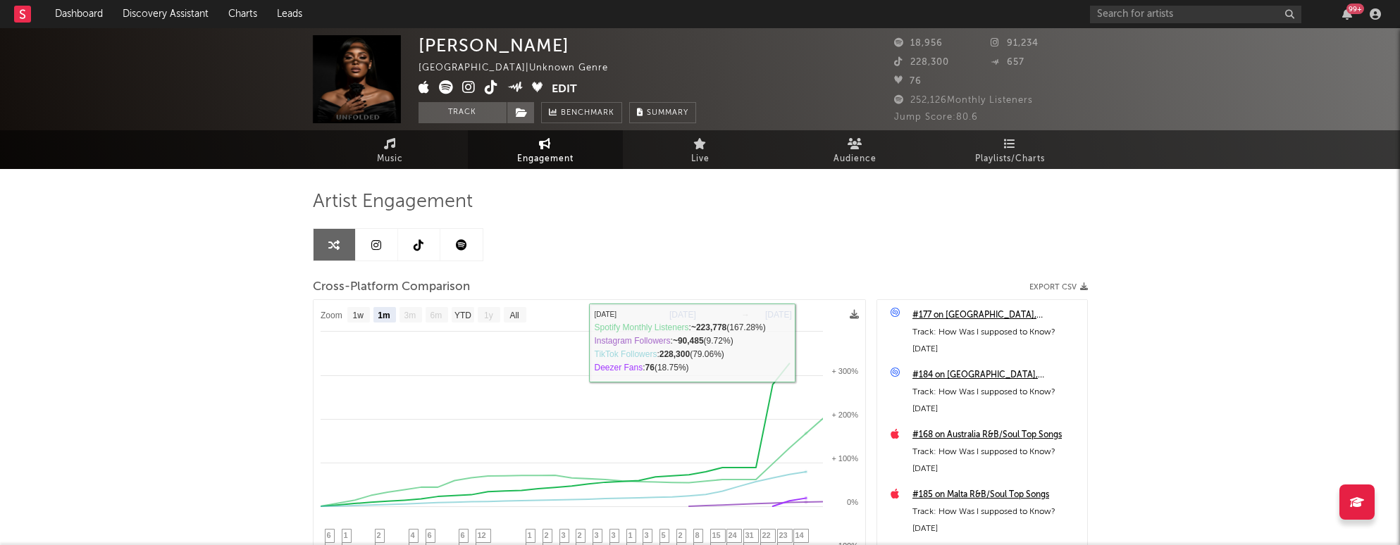
click at [436, 171] on div "Artist Engagement Cross-Platform Comparison Export CSV Zoom 1w 1m 3m 6m YTD 1y …" at bounding box center [700, 447] width 775 height 556
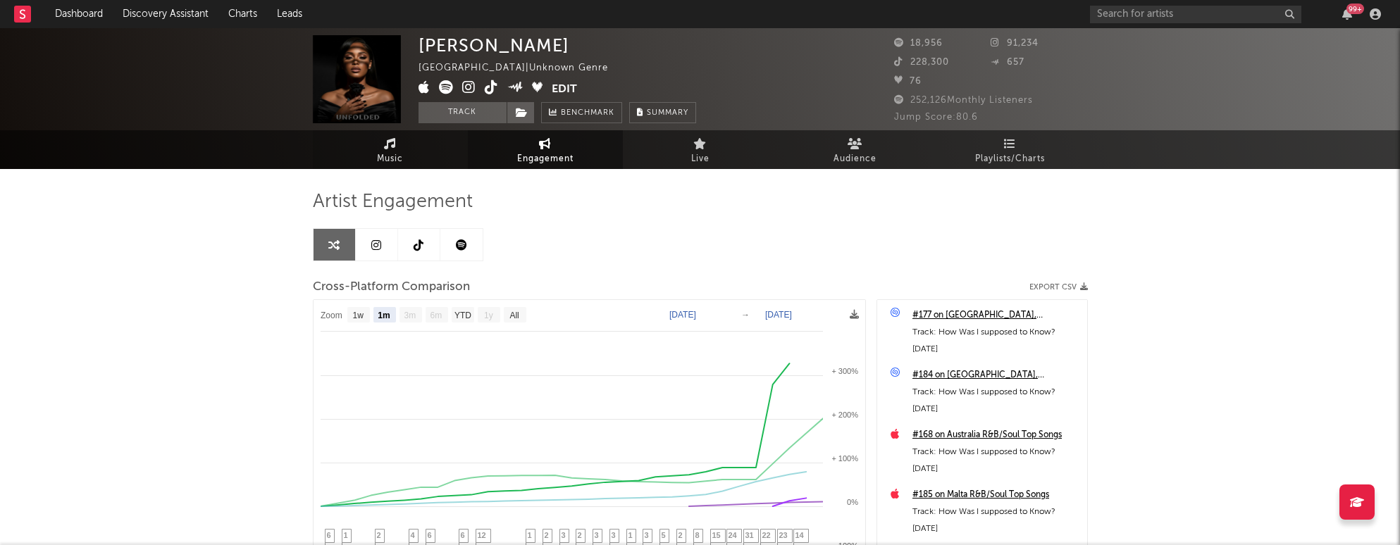
click at [418, 158] on link "Music" at bounding box center [390, 149] width 155 height 39
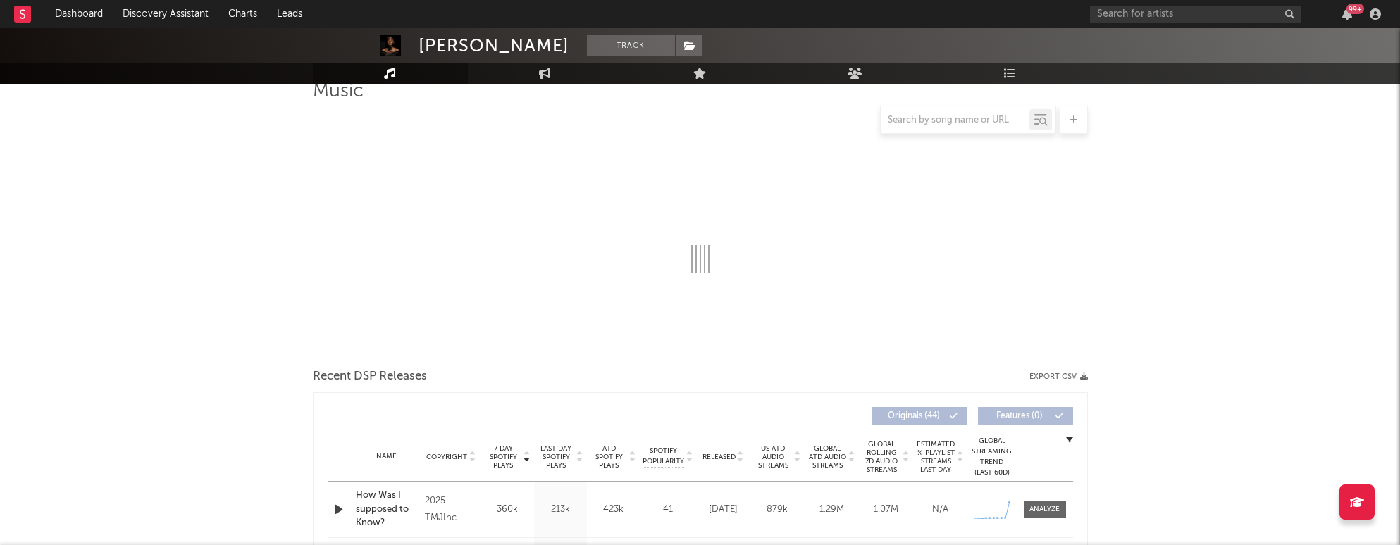
select select "1w"
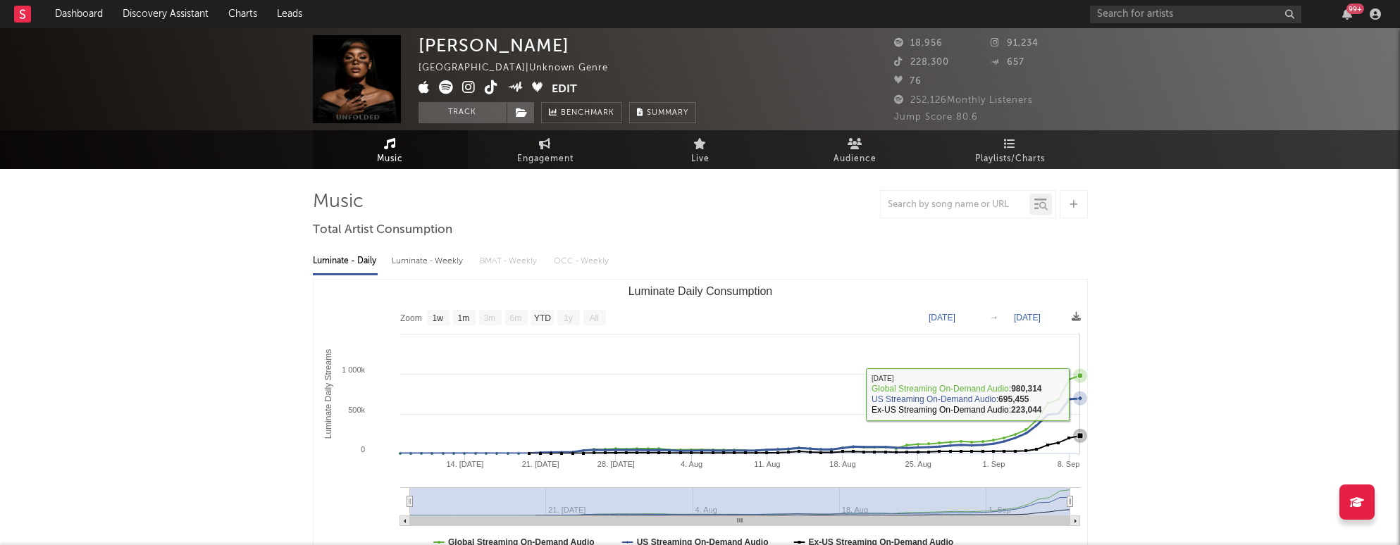
click at [1077, 394] on icon "Luminate Daily Consumption" at bounding box center [1080, 399] width 14 height 14
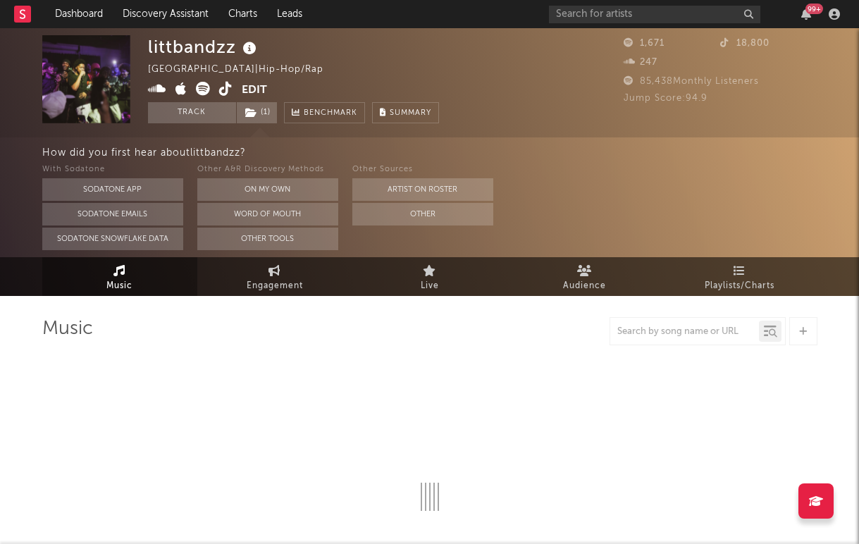
select select "1w"
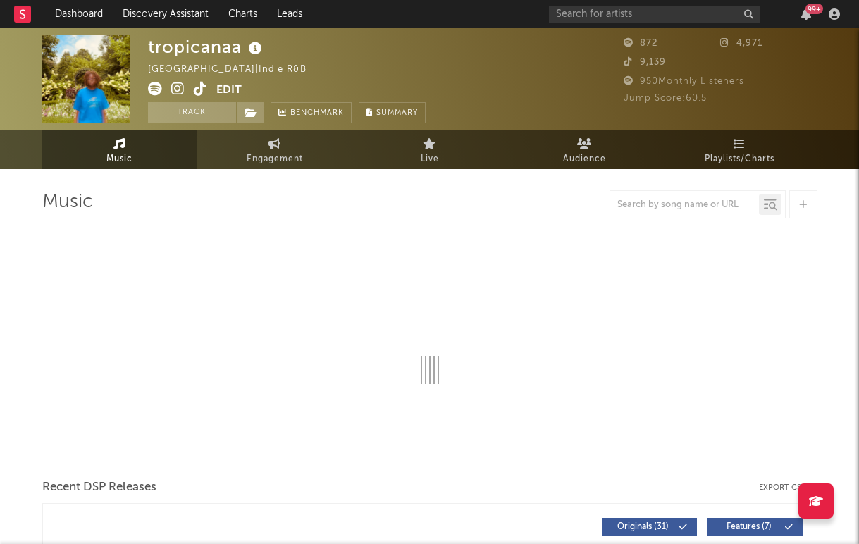
select select "6m"
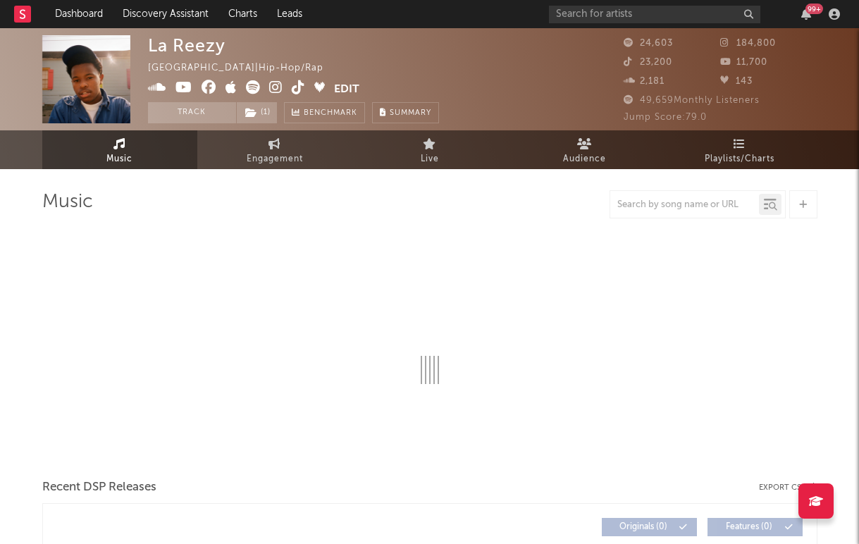
select select "6m"
